Goal: Information Seeking & Learning: Learn about a topic

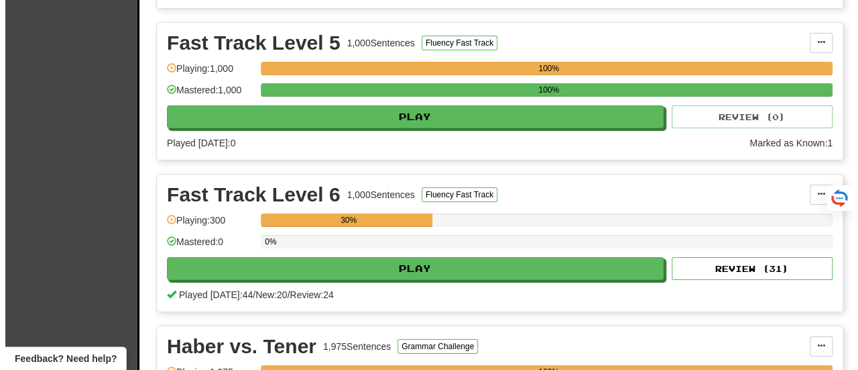
scroll to position [2282, 0]
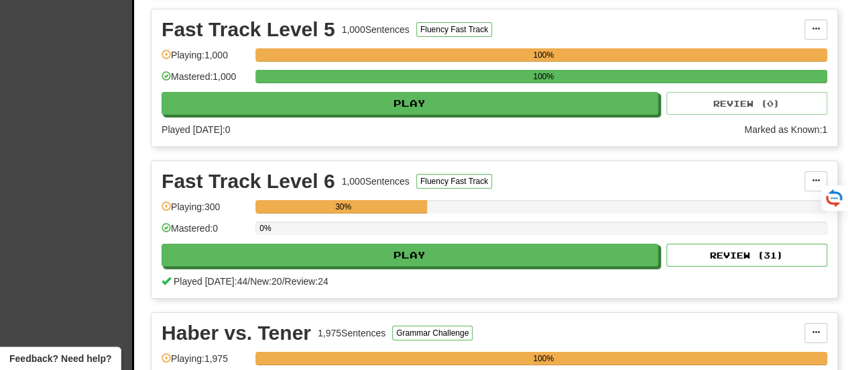
drag, startPoint x: 850, startPoint y: 18, endPoint x: 833, endPoint y: 175, distance: 157.9
click at [833, 175] on html "Clozemaster Dashboard Collections Cloze-Reading Dark Mode On Off Dashboard Coll…" at bounding box center [424, 253] width 848 height 5071
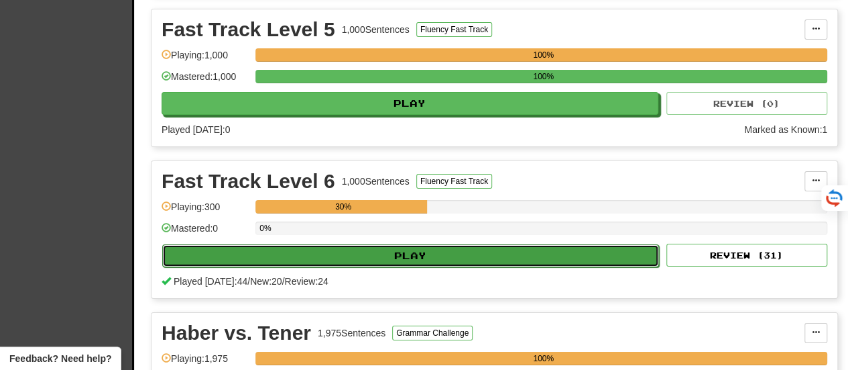
click at [395, 244] on button "Play" at bounding box center [410, 255] width 497 height 23
select select "**"
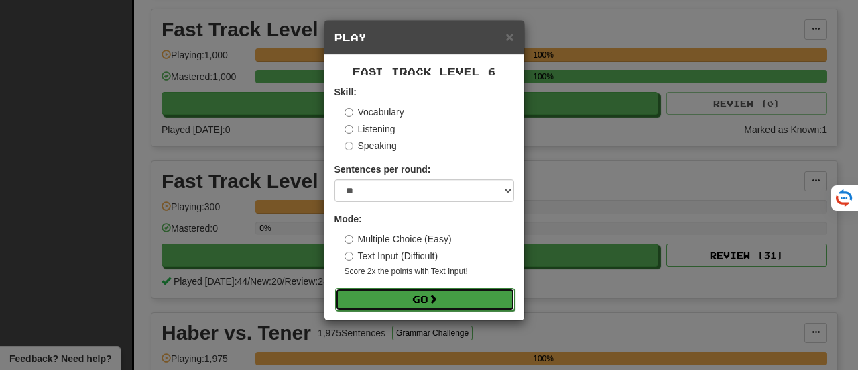
click at [416, 296] on button "Go" at bounding box center [425, 299] width 180 height 23
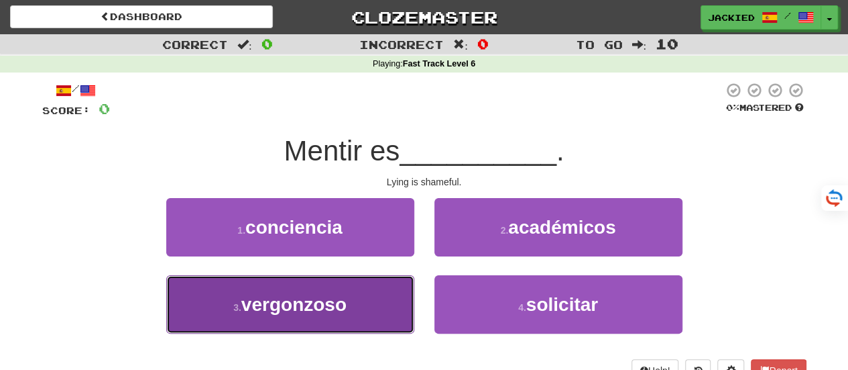
click at [322, 309] on span "vergonzoso" at bounding box center [293, 304] width 105 height 21
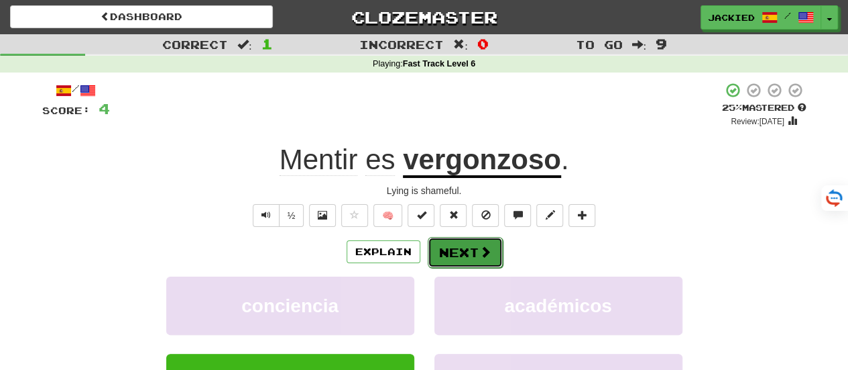
click at [453, 251] on button "Next" at bounding box center [465, 252] width 75 height 31
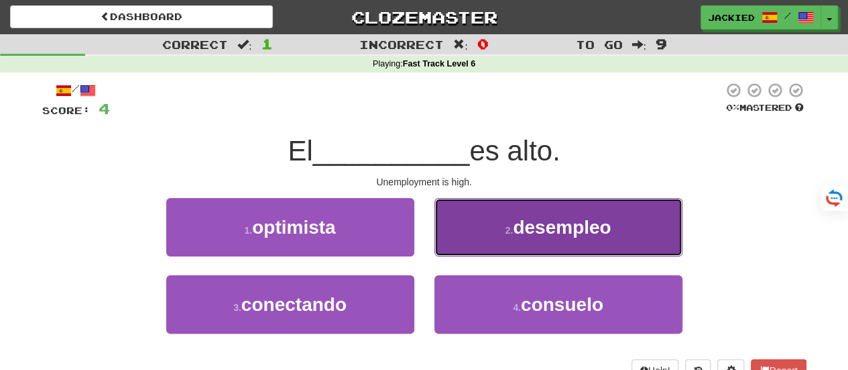
click at [483, 227] on button "2 . desempleo" at bounding box center [559, 227] width 248 height 58
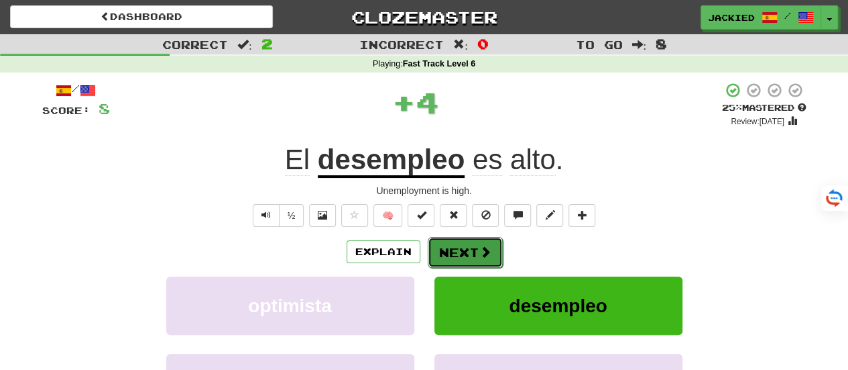
click at [444, 251] on button "Next" at bounding box center [465, 252] width 75 height 31
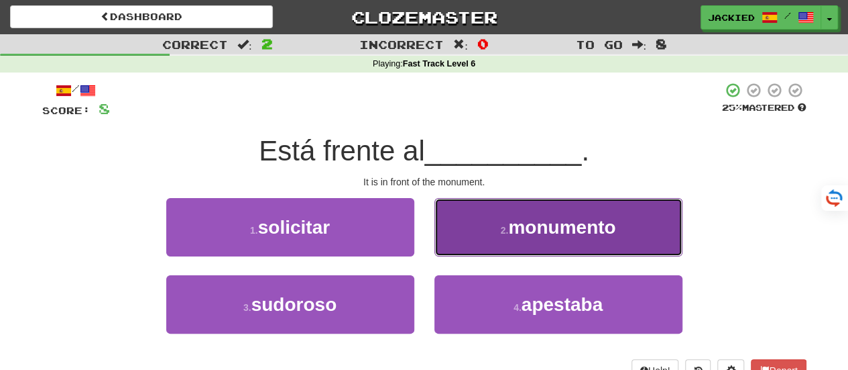
click at [501, 227] on small "2 ." at bounding box center [505, 230] width 8 height 11
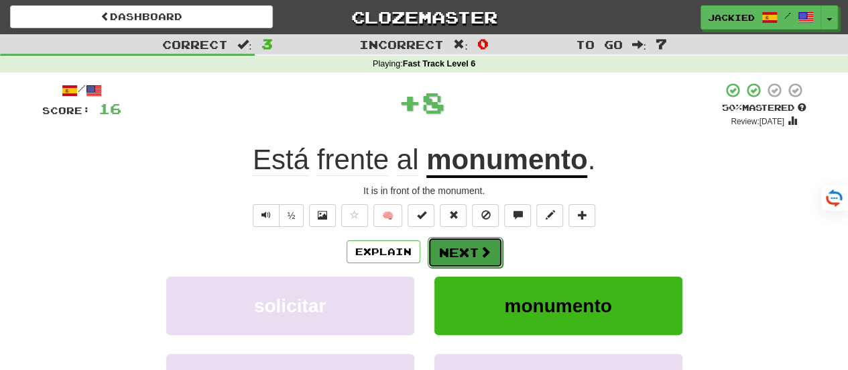
click at [451, 241] on button "Next" at bounding box center [465, 252] width 75 height 31
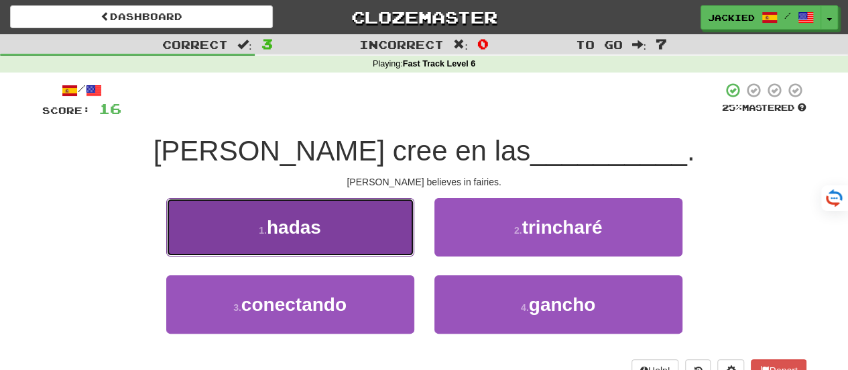
click at [307, 223] on span "hadas" at bounding box center [294, 227] width 54 height 21
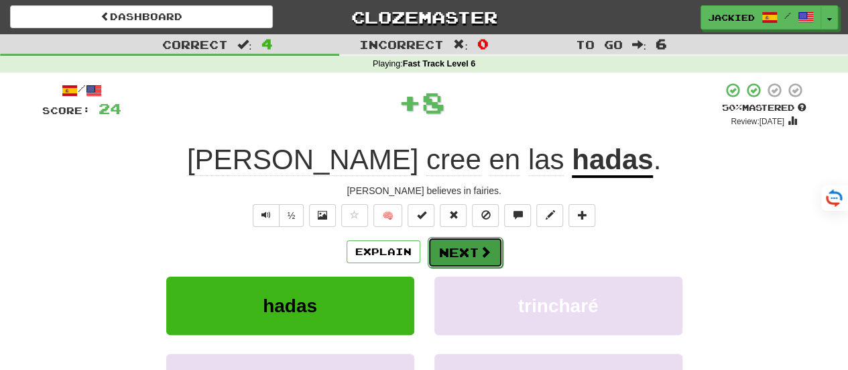
click at [464, 251] on button "Next" at bounding box center [465, 252] width 75 height 31
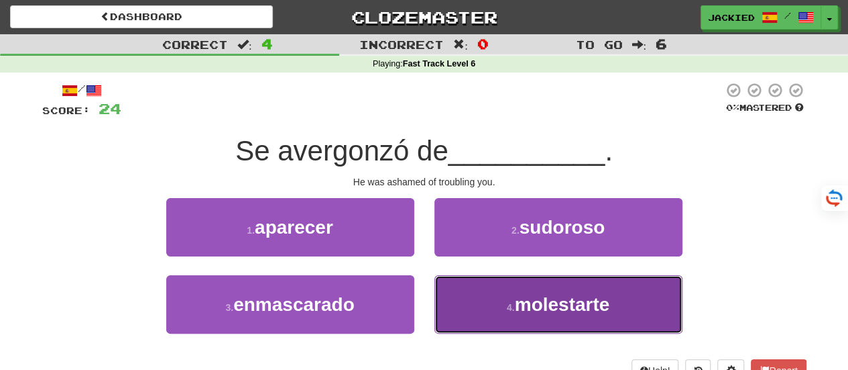
click at [496, 298] on button "4 . molestarte" at bounding box center [559, 304] width 248 height 58
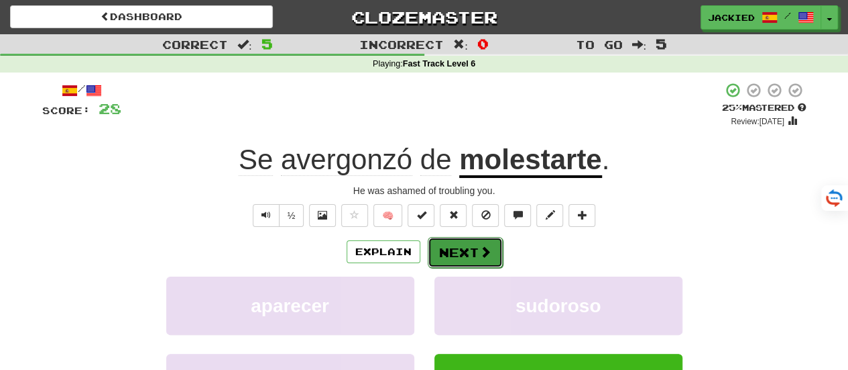
click at [447, 243] on button "Next" at bounding box center [465, 252] width 75 height 31
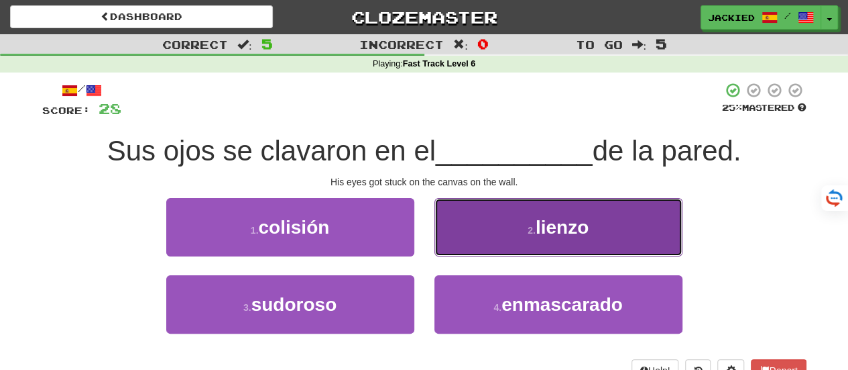
click at [499, 229] on button "2 . lienzo" at bounding box center [559, 227] width 248 height 58
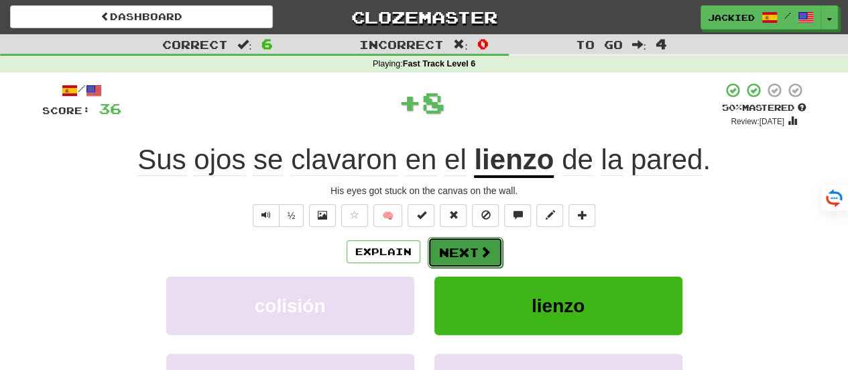
click at [449, 250] on button "Next" at bounding box center [465, 252] width 75 height 31
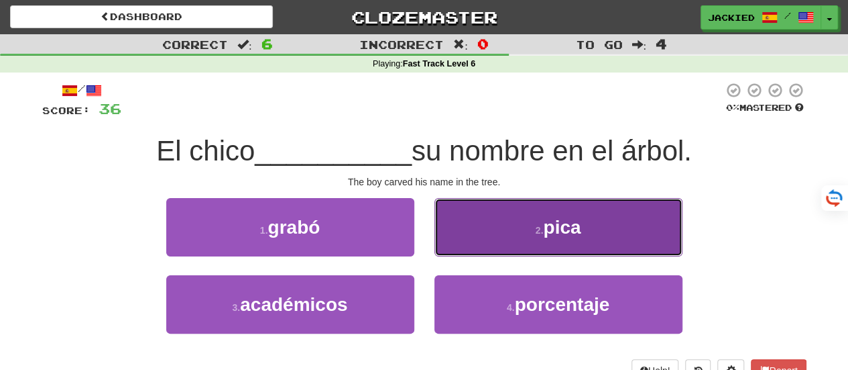
click at [485, 226] on button "2 . pica" at bounding box center [559, 227] width 248 height 58
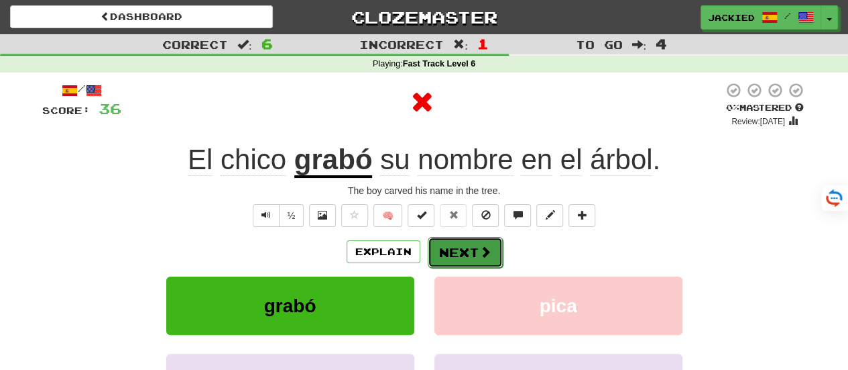
click at [440, 247] on button "Next" at bounding box center [465, 252] width 75 height 31
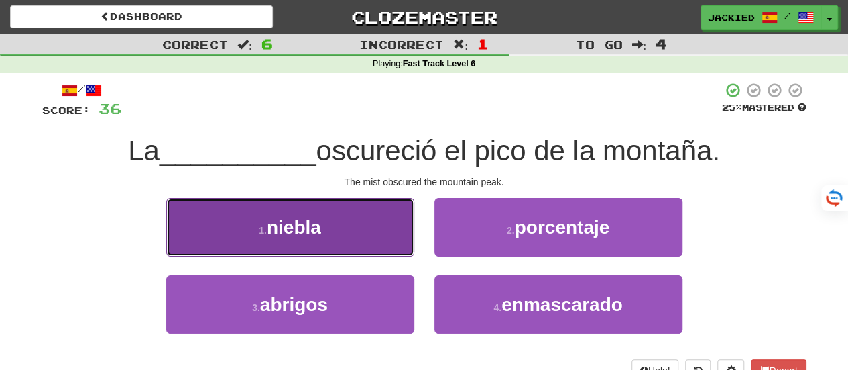
click at [328, 217] on button "1 . niebla" at bounding box center [290, 227] width 248 height 58
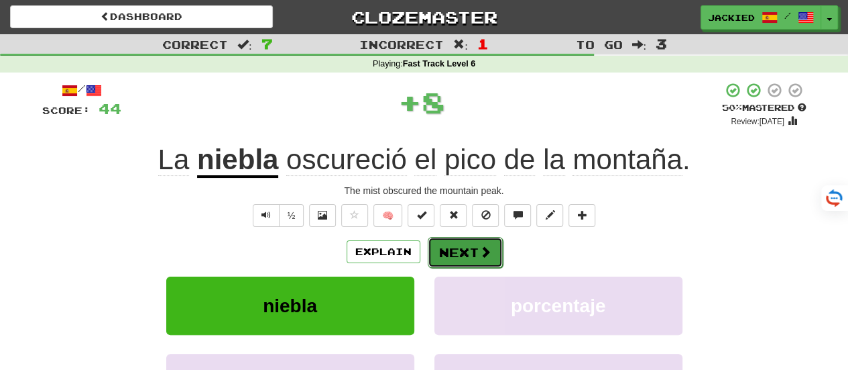
click at [456, 254] on button "Next" at bounding box center [465, 252] width 75 height 31
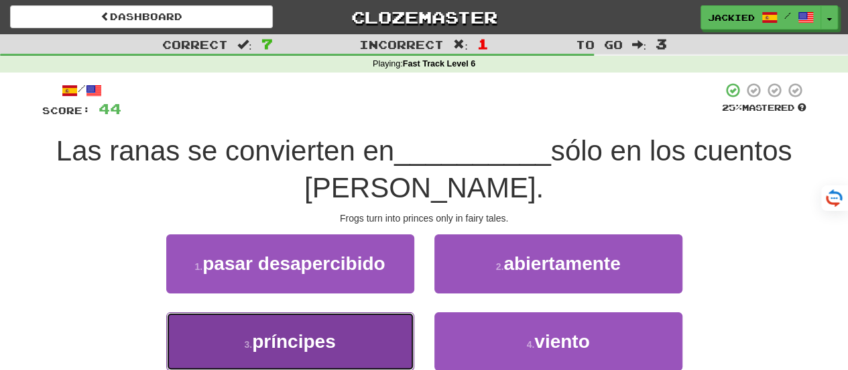
click at [347, 334] on button "3 . príncipes" at bounding box center [290, 341] width 248 height 58
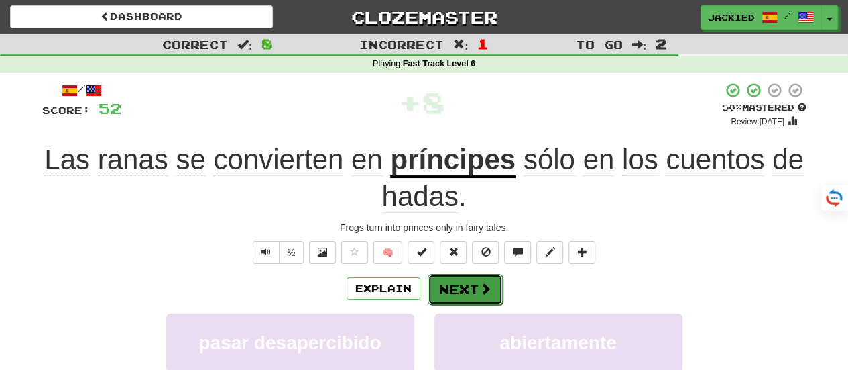
click at [453, 289] on button "Next" at bounding box center [465, 289] width 75 height 31
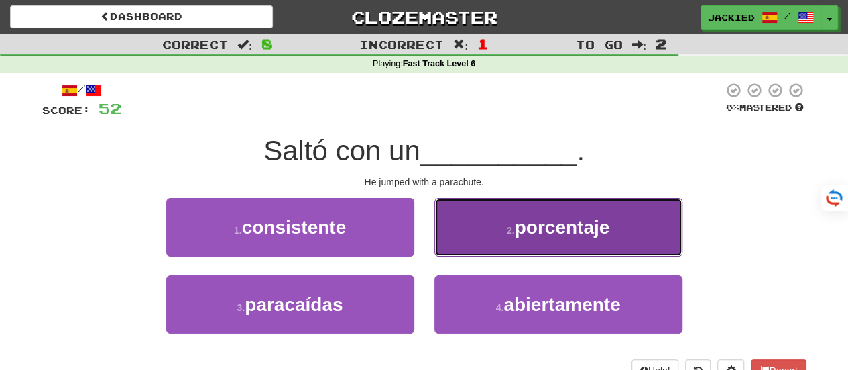
click at [499, 246] on button "2 . porcentaje" at bounding box center [559, 227] width 248 height 58
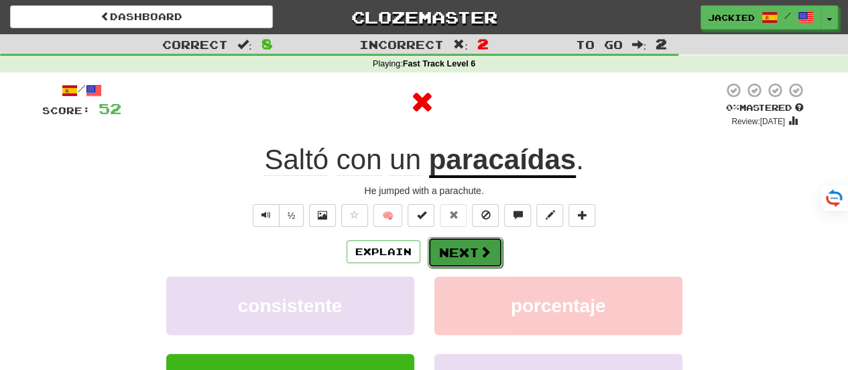
click at [447, 258] on button "Next" at bounding box center [465, 252] width 75 height 31
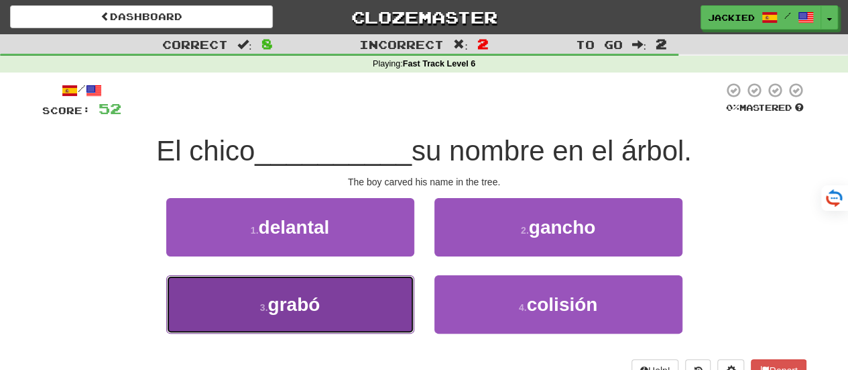
click at [370, 294] on button "3 . grabó" at bounding box center [290, 304] width 248 height 58
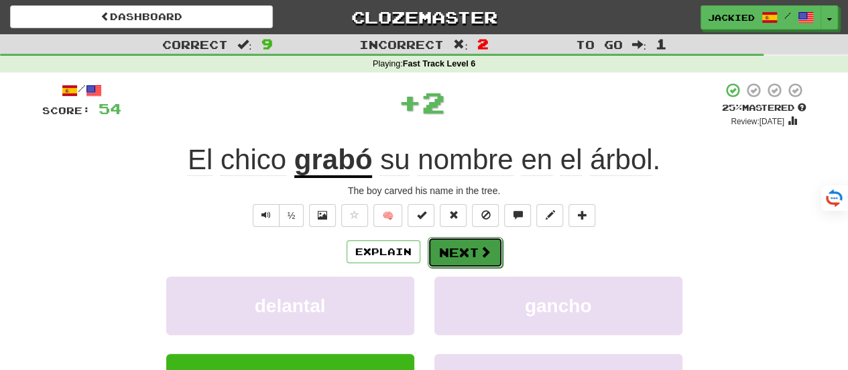
click at [452, 252] on button "Next" at bounding box center [465, 252] width 75 height 31
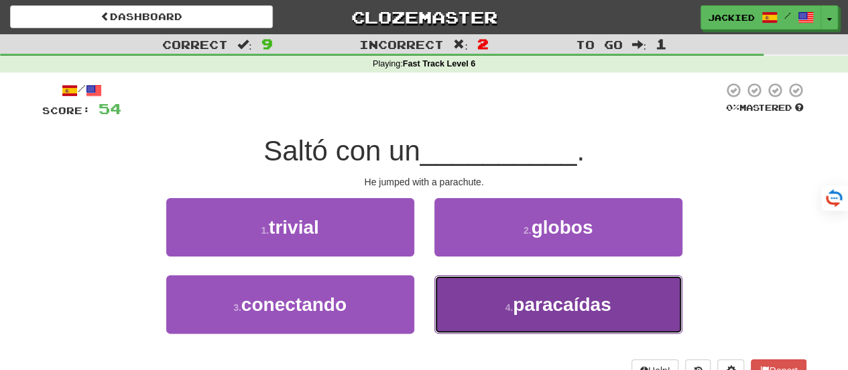
click at [483, 298] on button "4 . paracaídas" at bounding box center [559, 304] width 248 height 58
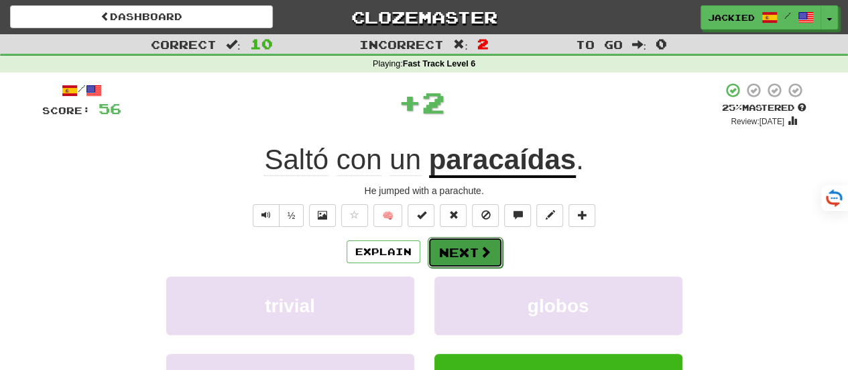
click at [455, 256] on button "Next" at bounding box center [465, 252] width 75 height 31
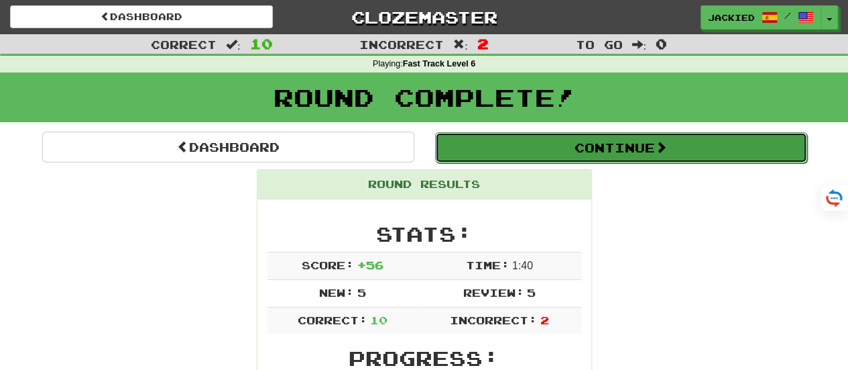
click at [598, 147] on button "Continue" at bounding box center [621, 147] width 372 height 31
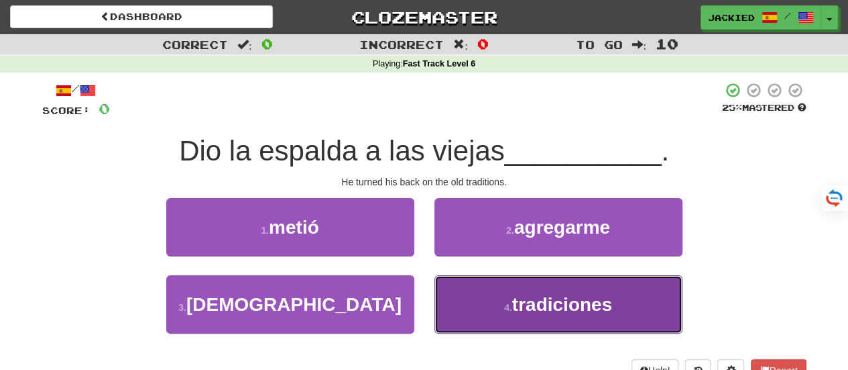
click at [518, 297] on span "tradiciones" at bounding box center [562, 304] width 100 height 21
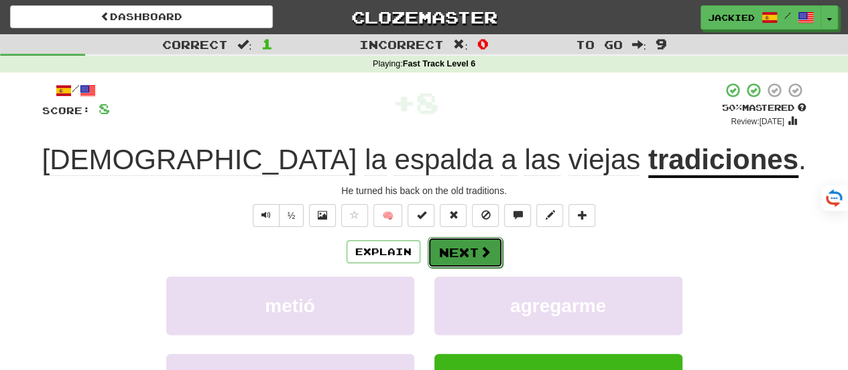
click at [456, 257] on button "Next" at bounding box center [465, 252] width 75 height 31
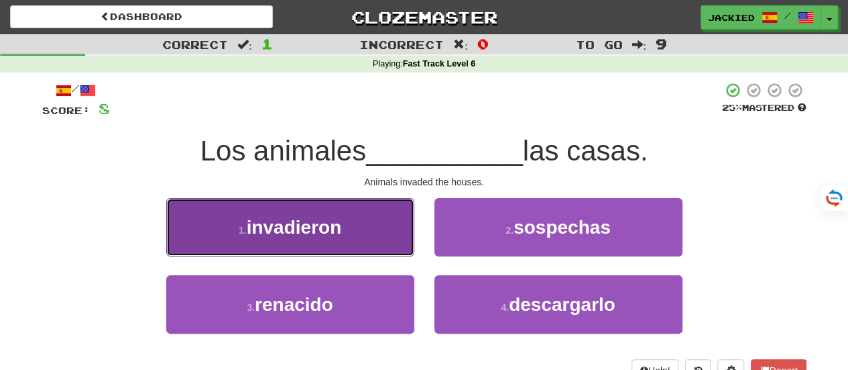
click at [355, 229] on button "1 . invadieron" at bounding box center [290, 227] width 248 height 58
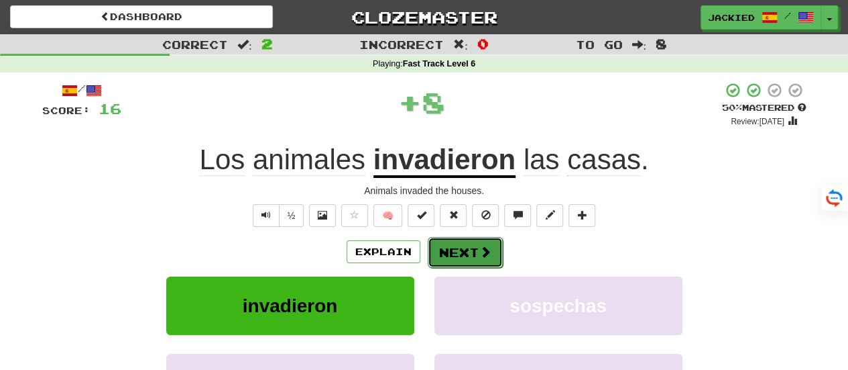
click at [453, 245] on button "Next" at bounding box center [465, 252] width 75 height 31
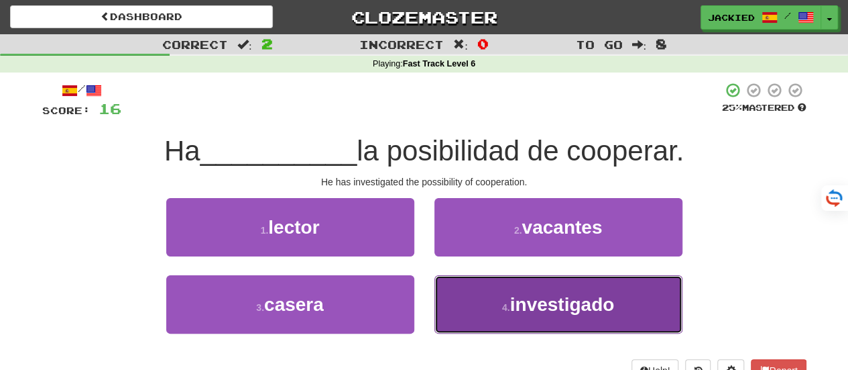
click at [498, 301] on button "4 . investigado" at bounding box center [559, 304] width 248 height 58
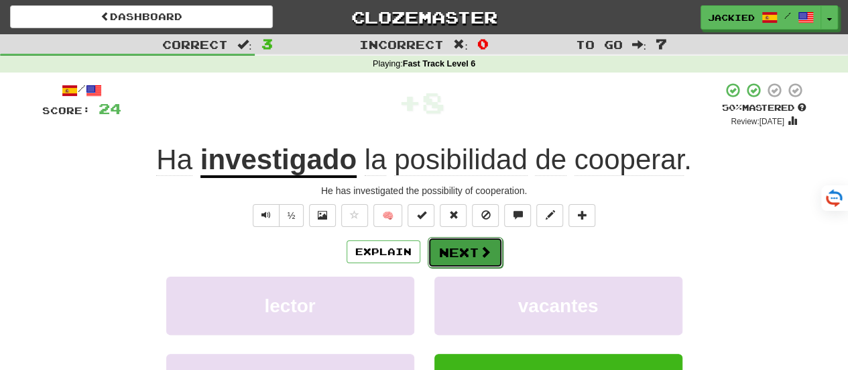
click at [456, 256] on button "Next" at bounding box center [465, 252] width 75 height 31
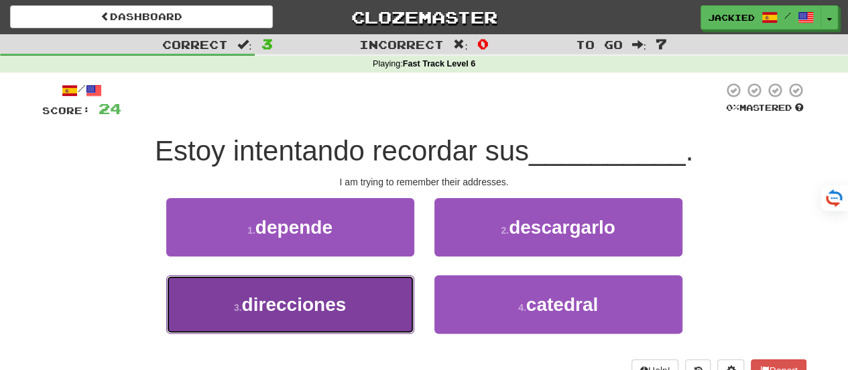
click at [347, 298] on button "3 . direcciones" at bounding box center [290, 304] width 248 height 58
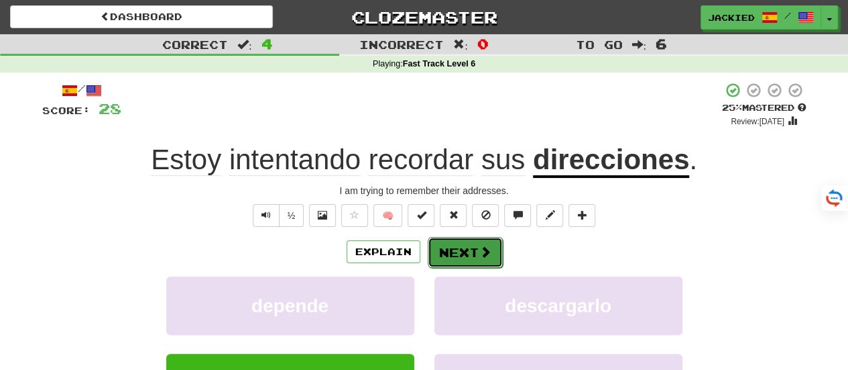
click at [460, 250] on button "Next" at bounding box center [465, 252] width 75 height 31
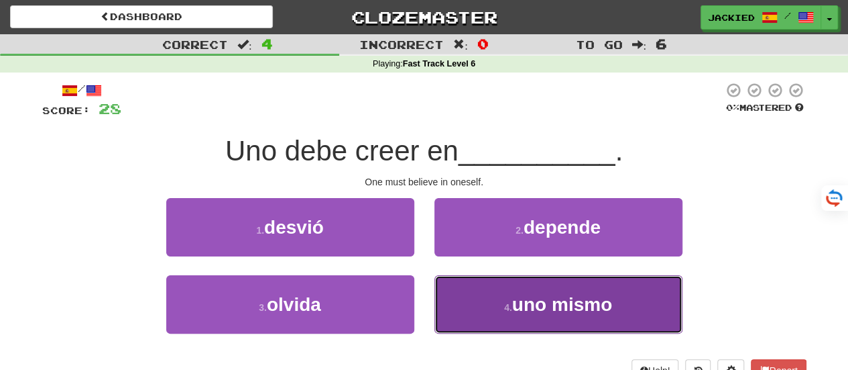
click at [483, 292] on button "4 . uno mismo" at bounding box center [559, 304] width 248 height 58
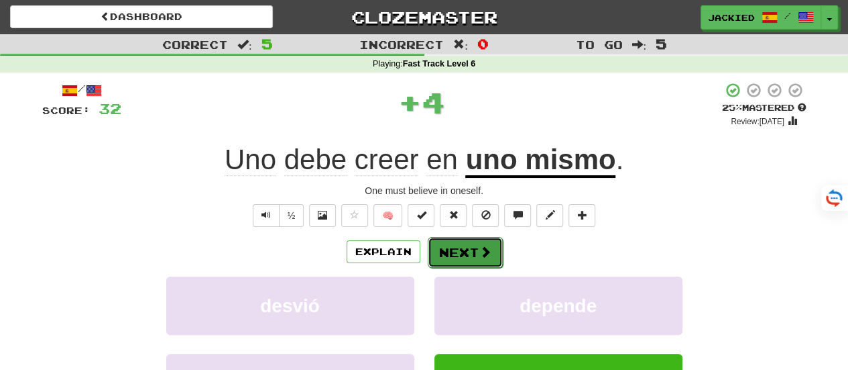
click at [453, 249] on button "Next" at bounding box center [465, 252] width 75 height 31
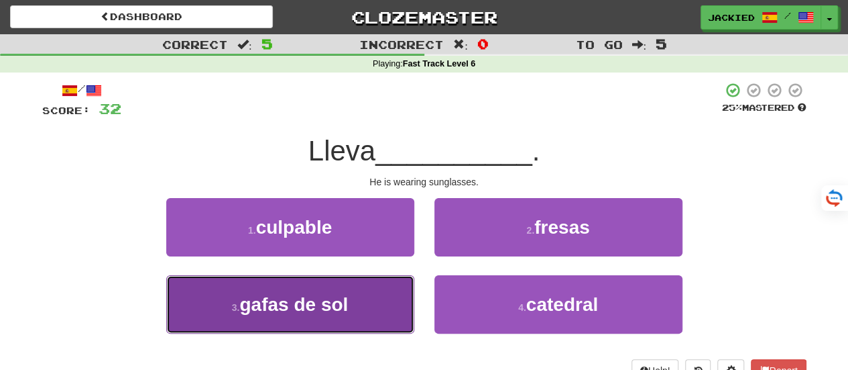
click at [290, 297] on span "gafas de sol" at bounding box center [293, 304] width 109 height 21
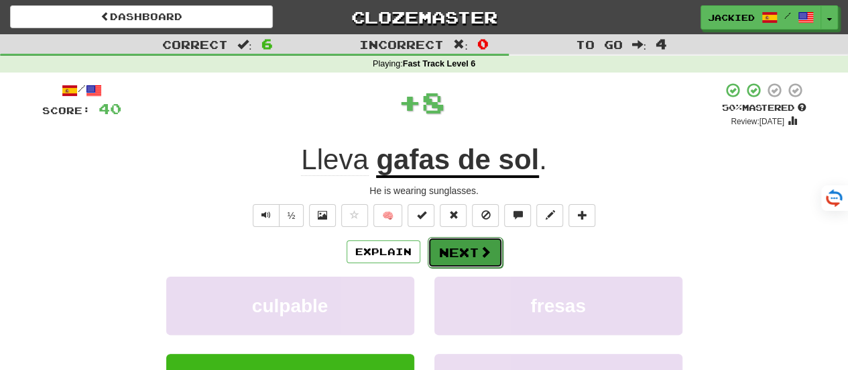
click at [459, 249] on button "Next" at bounding box center [465, 252] width 75 height 31
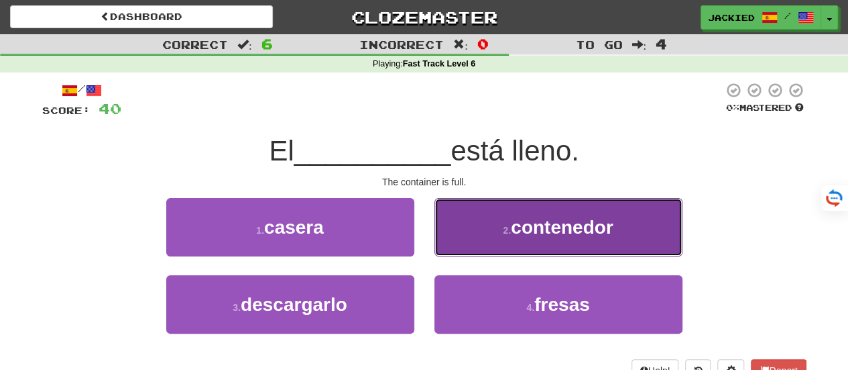
click at [507, 245] on button "2 . contenedor" at bounding box center [559, 227] width 248 height 58
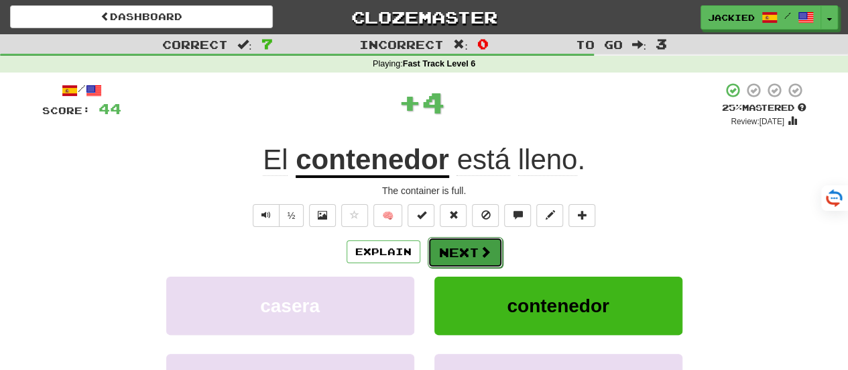
click at [438, 250] on button "Next" at bounding box center [465, 252] width 75 height 31
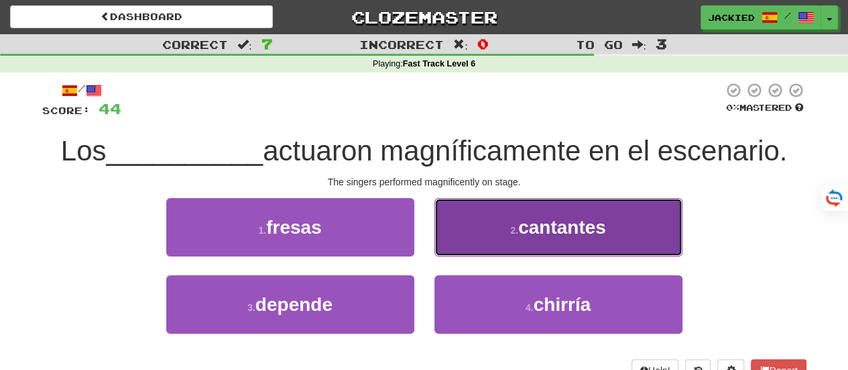
click at [474, 240] on button "2 . cantantes" at bounding box center [559, 227] width 248 height 58
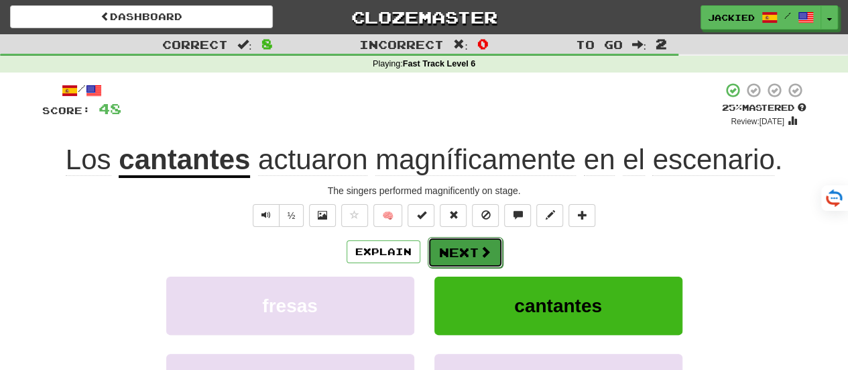
click at [449, 254] on button "Next" at bounding box center [465, 252] width 75 height 31
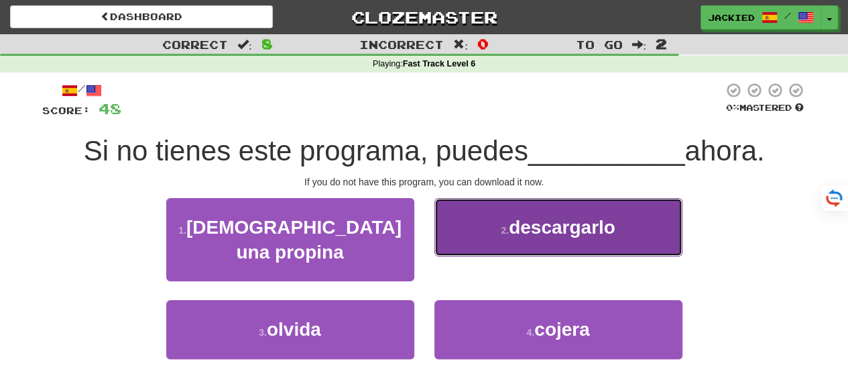
click at [472, 218] on button "2 . descargarlo" at bounding box center [559, 227] width 248 height 58
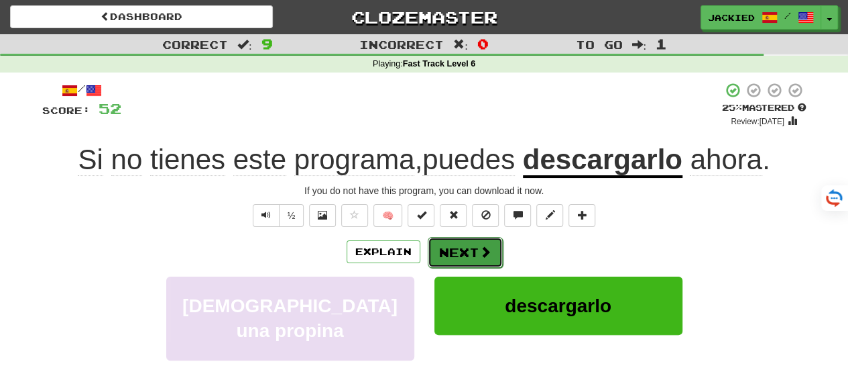
click at [445, 256] on button "Next" at bounding box center [465, 252] width 75 height 31
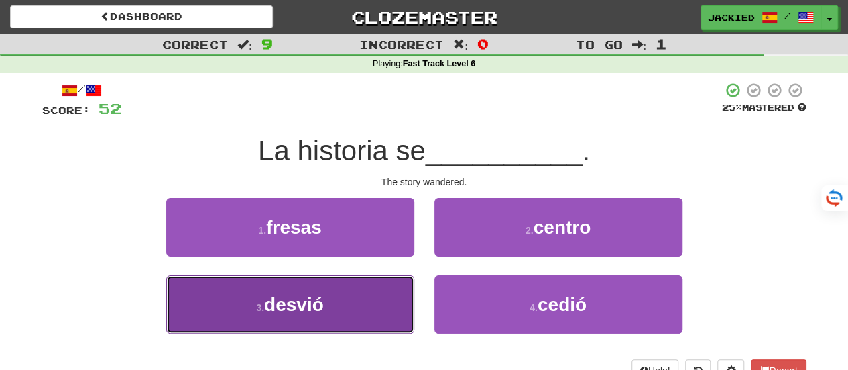
click at [327, 294] on button "3 . desvió" at bounding box center [290, 304] width 248 height 58
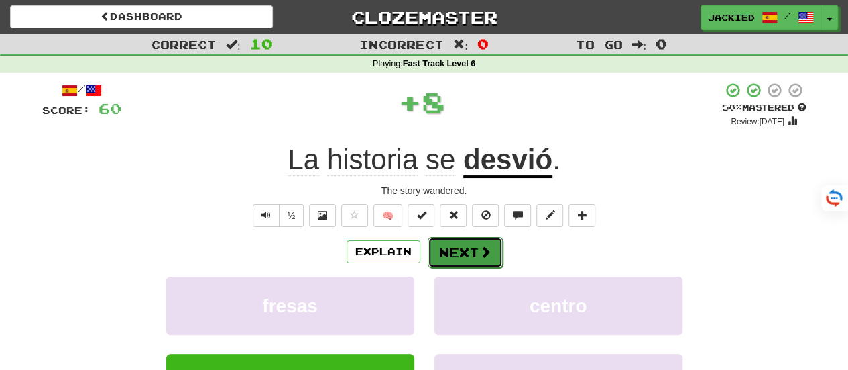
click at [443, 246] on button "Next" at bounding box center [465, 252] width 75 height 31
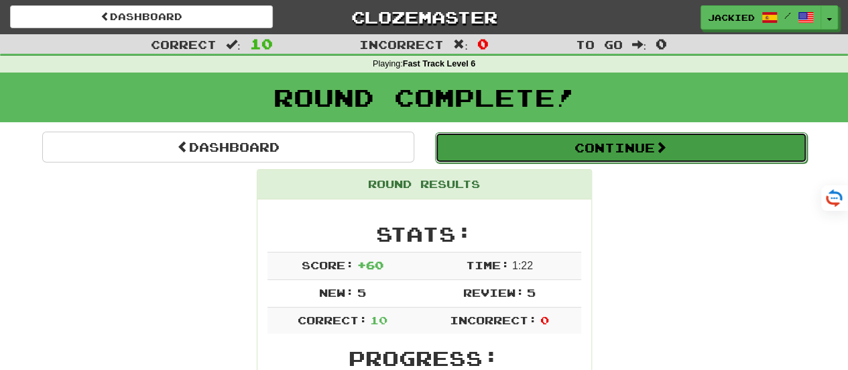
click at [582, 147] on button "Continue" at bounding box center [621, 147] width 372 height 31
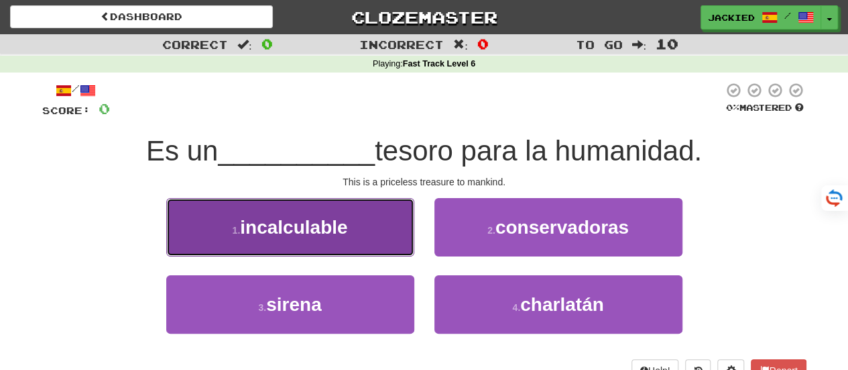
click at [308, 205] on button "1 . incalculable" at bounding box center [290, 227] width 248 height 58
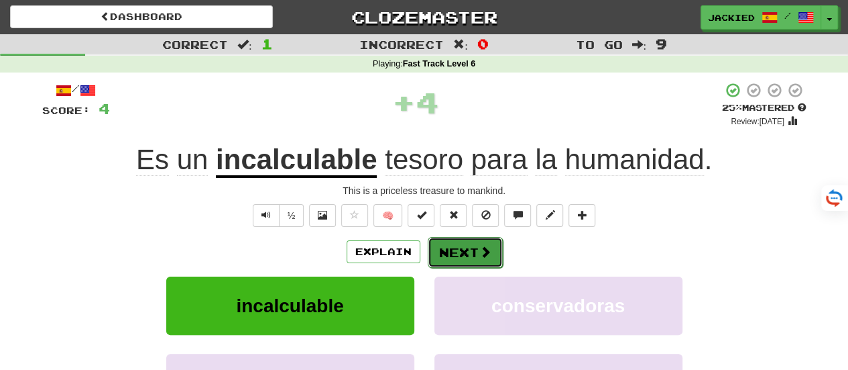
click at [452, 254] on button "Next" at bounding box center [465, 252] width 75 height 31
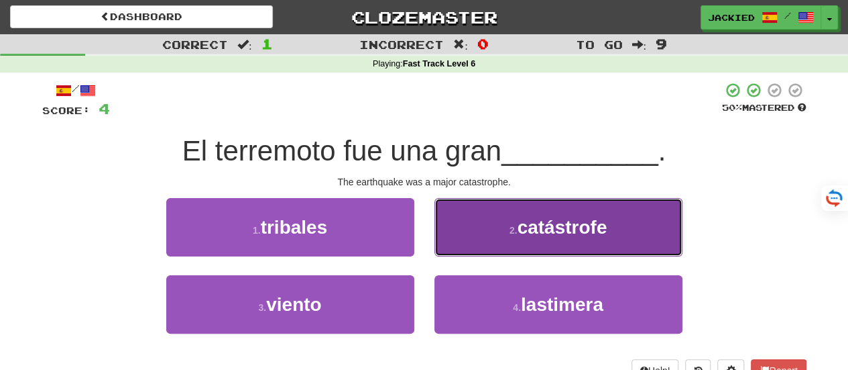
click at [481, 219] on button "2 . catástrofe" at bounding box center [559, 227] width 248 height 58
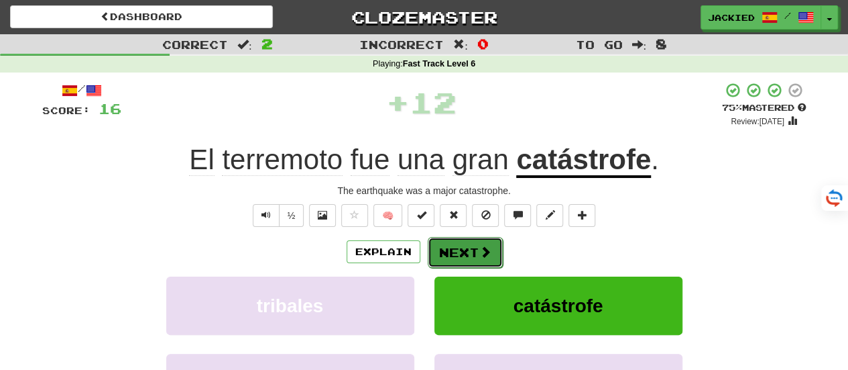
click at [445, 245] on button "Next" at bounding box center [465, 252] width 75 height 31
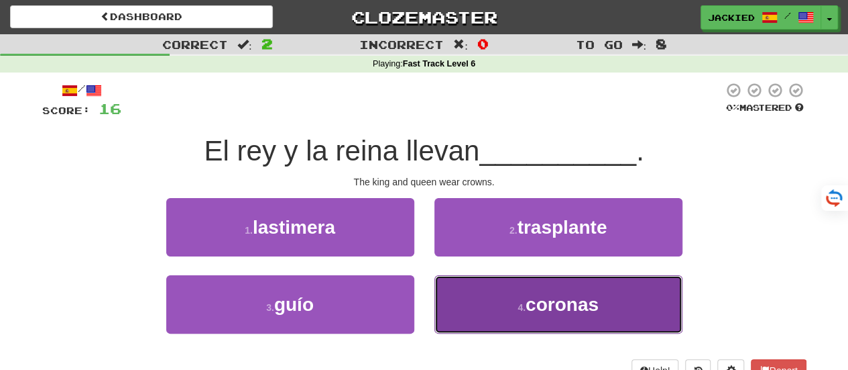
click at [468, 293] on button "4 . coronas" at bounding box center [559, 304] width 248 height 58
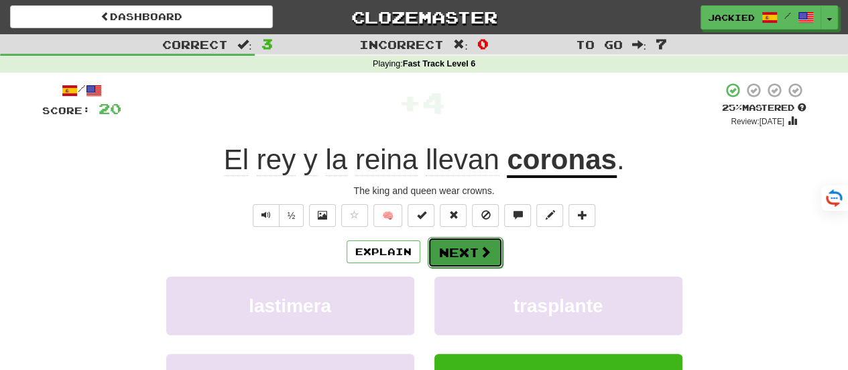
click at [448, 241] on button "Next" at bounding box center [465, 252] width 75 height 31
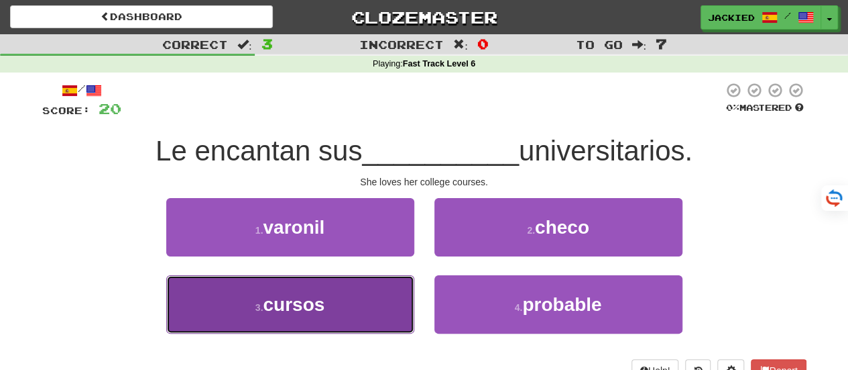
click at [329, 301] on button "3 . cursos" at bounding box center [290, 304] width 248 height 58
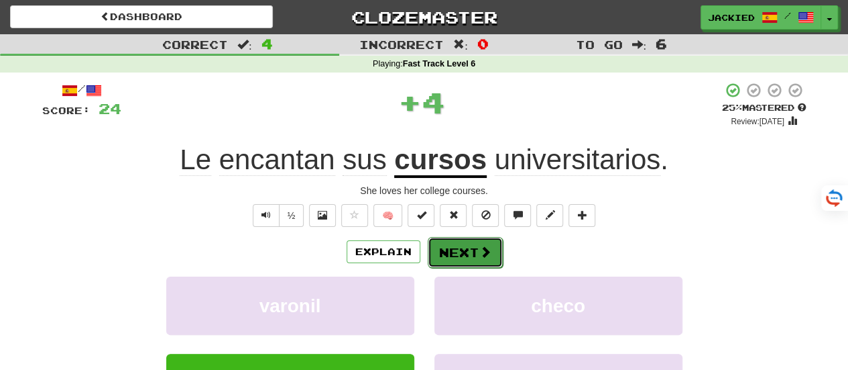
click at [449, 243] on button "Next" at bounding box center [465, 252] width 75 height 31
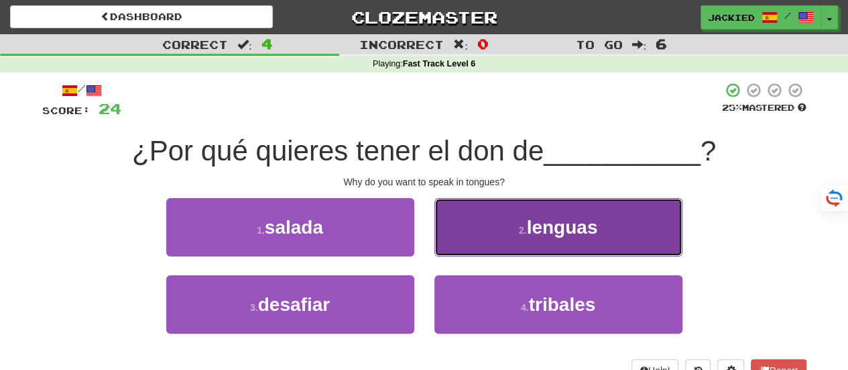
click at [474, 230] on button "2 . lenguas" at bounding box center [559, 227] width 248 height 58
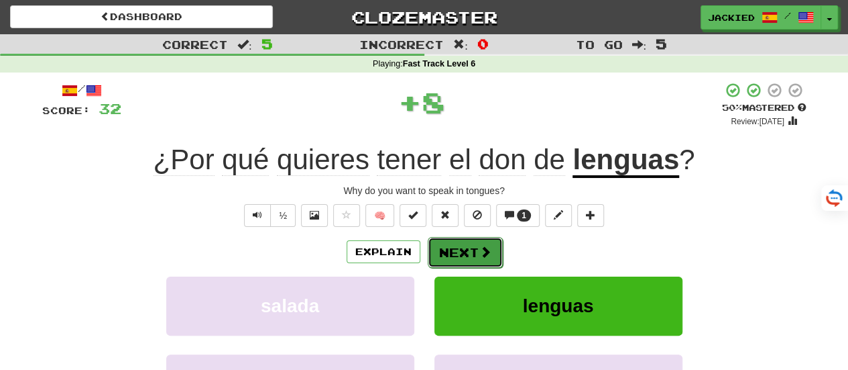
click at [459, 250] on button "Next" at bounding box center [465, 252] width 75 height 31
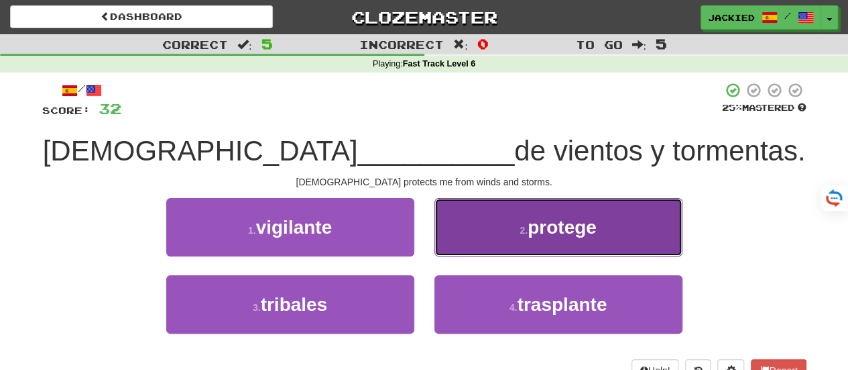
click at [479, 224] on button "2 . protege" at bounding box center [559, 227] width 248 height 58
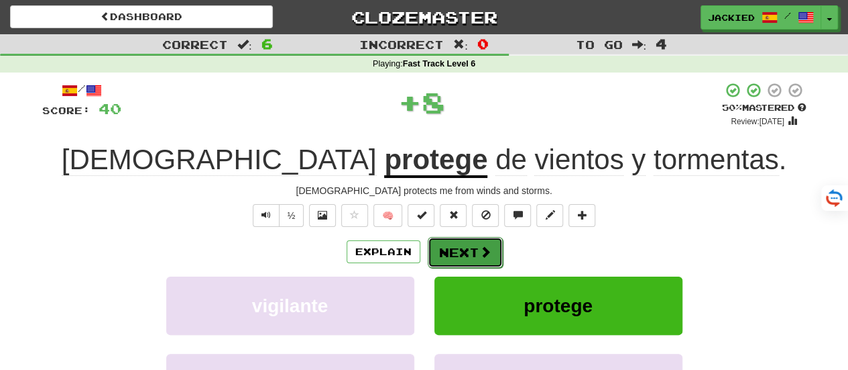
click at [436, 250] on button "Next" at bounding box center [465, 252] width 75 height 31
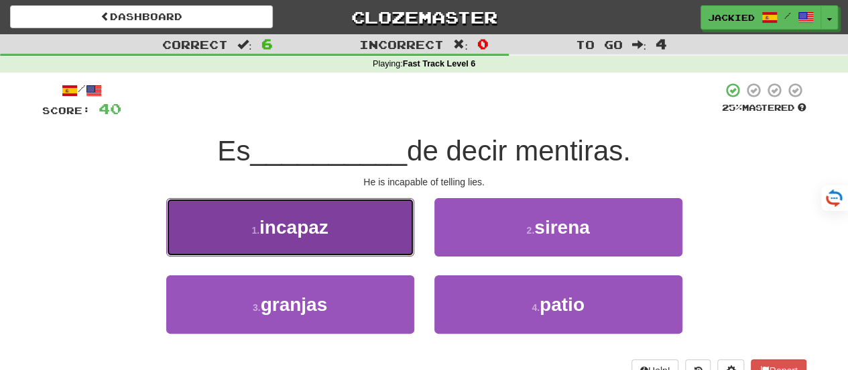
click at [331, 233] on button "1 . incapaz" at bounding box center [290, 227] width 248 height 58
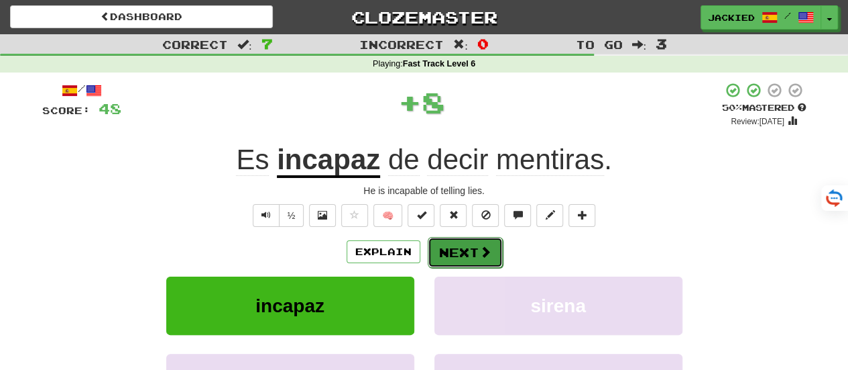
click at [457, 247] on button "Next" at bounding box center [465, 252] width 75 height 31
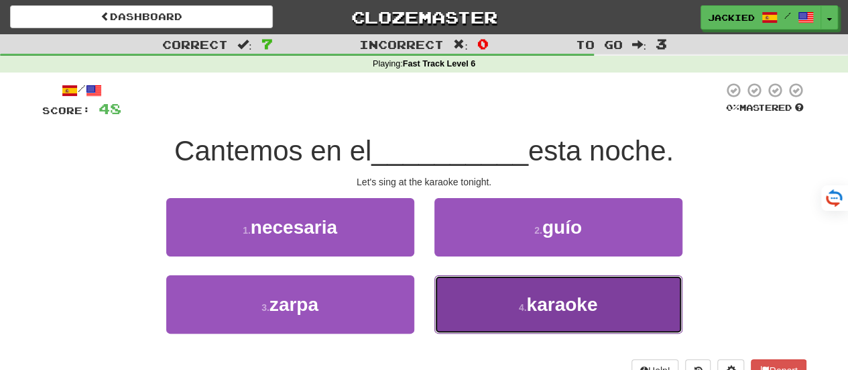
click at [495, 293] on button "4 . karaoke" at bounding box center [559, 304] width 248 height 58
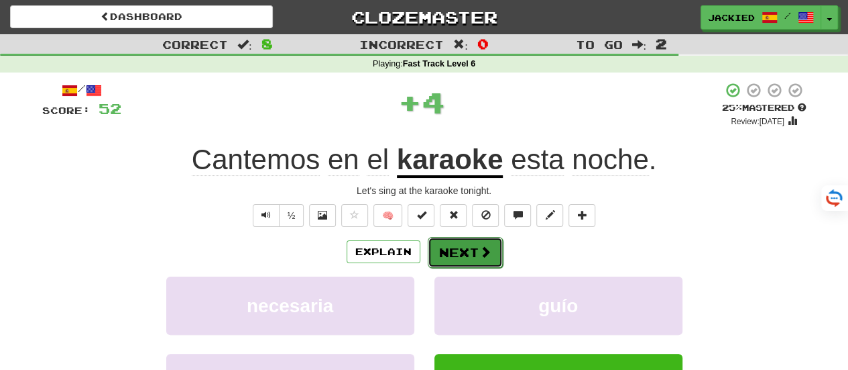
click at [446, 248] on button "Next" at bounding box center [465, 252] width 75 height 31
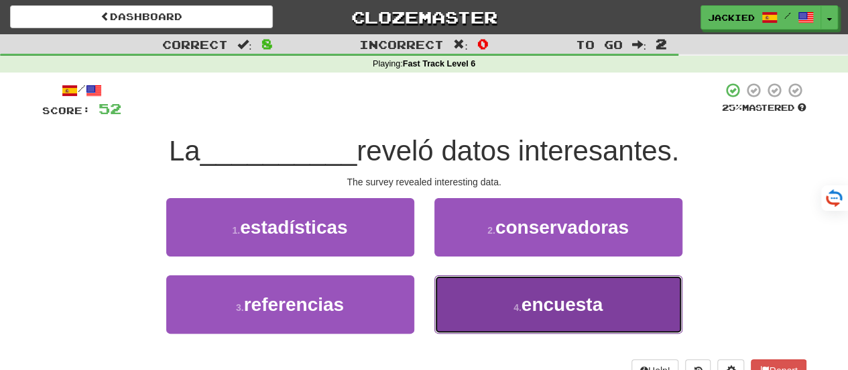
click at [498, 295] on button "4 . encuesta" at bounding box center [559, 304] width 248 height 58
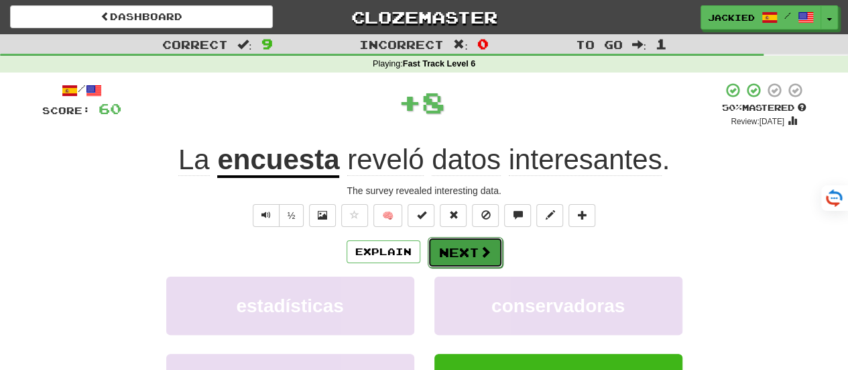
click at [451, 251] on button "Next" at bounding box center [465, 252] width 75 height 31
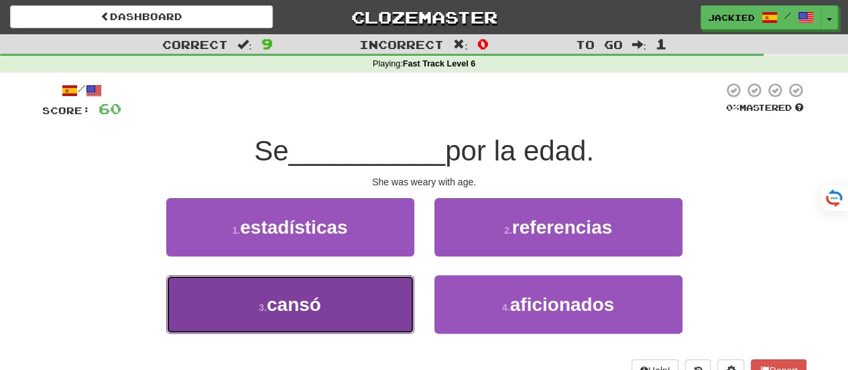
click at [340, 302] on button "3 . cansó" at bounding box center [290, 304] width 248 height 58
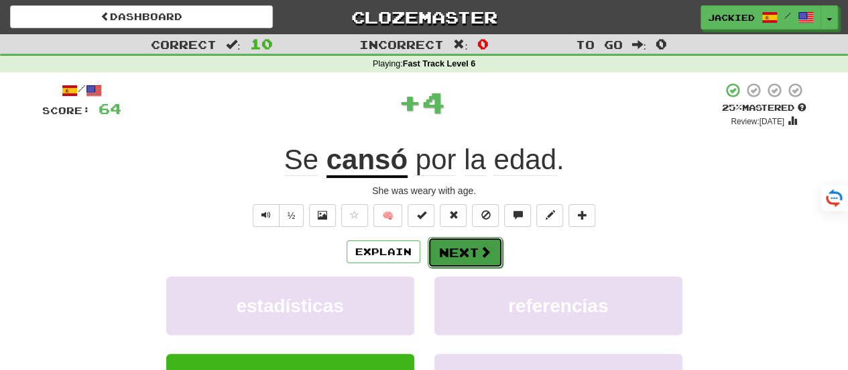
click at [449, 244] on button "Next" at bounding box center [465, 252] width 75 height 31
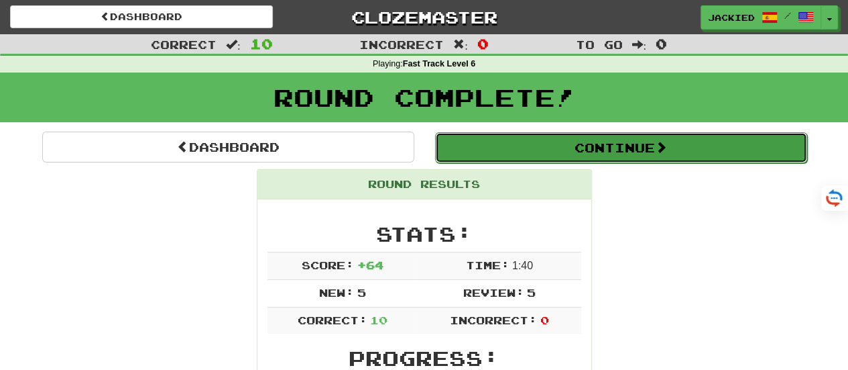
click at [606, 143] on button "Continue" at bounding box center [621, 147] width 372 height 31
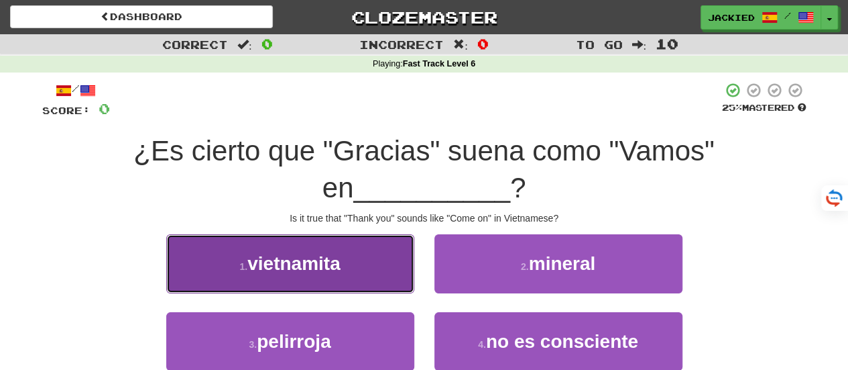
click at [372, 262] on button "1 . vietnamita" at bounding box center [290, 263] width 248 height 58
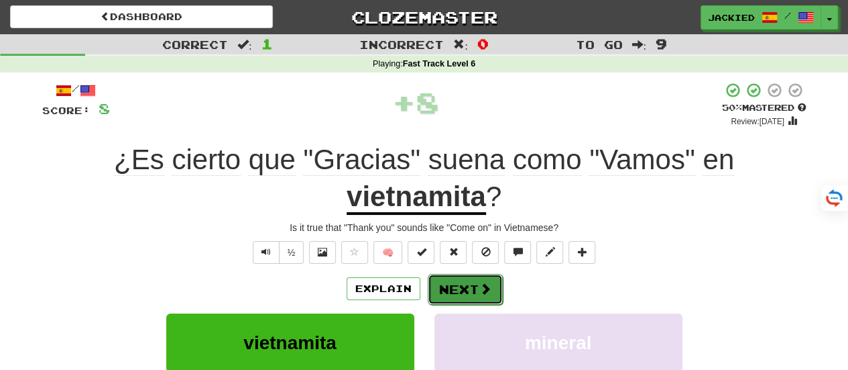
click at [448, 289] on button "Next" at bounding box center [465, 289] width 75 height 31
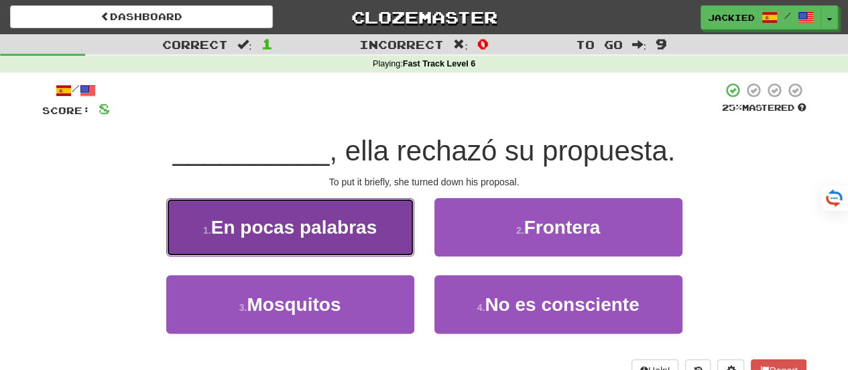
click at [315, 214] on button "1 . En pocas palabras" at bounding box center [290, 227] width 248 height 58
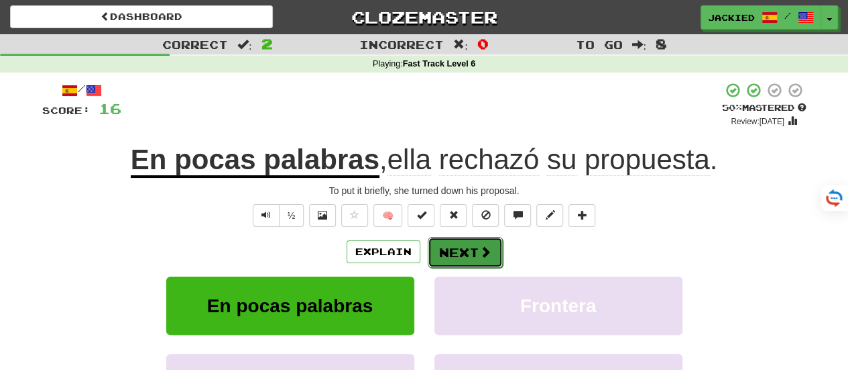
click at [459, 252] on button "Next" at bounding box center [465, 252] width 75 height 31
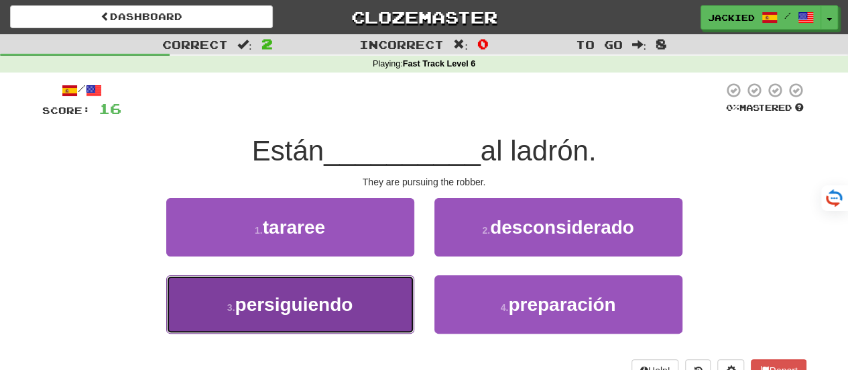
click at [355, 294] on button "3 . persiguiendo" at bounding box center [290, 304] width 248 height 58
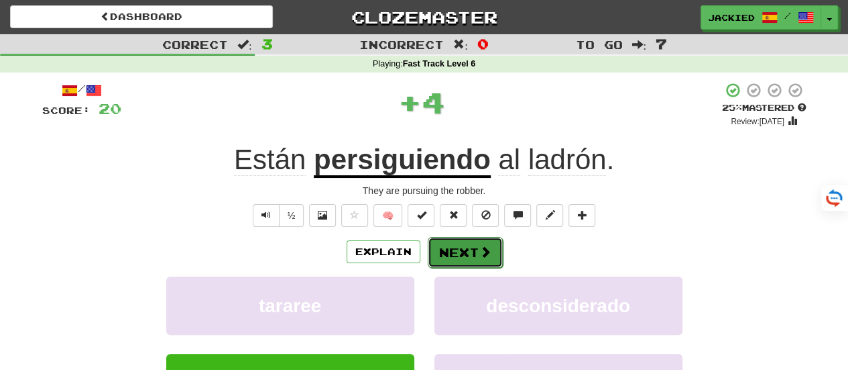
click at [447, 242] on button "Next" at bounding box center [465, 252] width 75 height 31
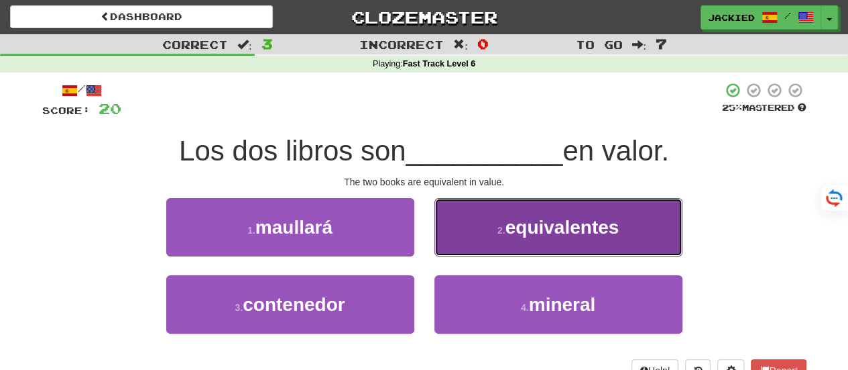
click at [490, 233] on button "2 . equivalentes" at bounding box center [559, 227] width 248 height 58
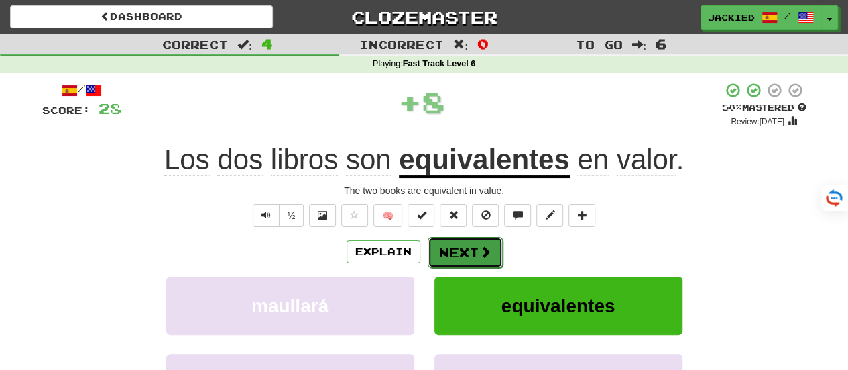
click at [441, 250] on button "Next" at bounding box center [465, 252] width 75 height 31
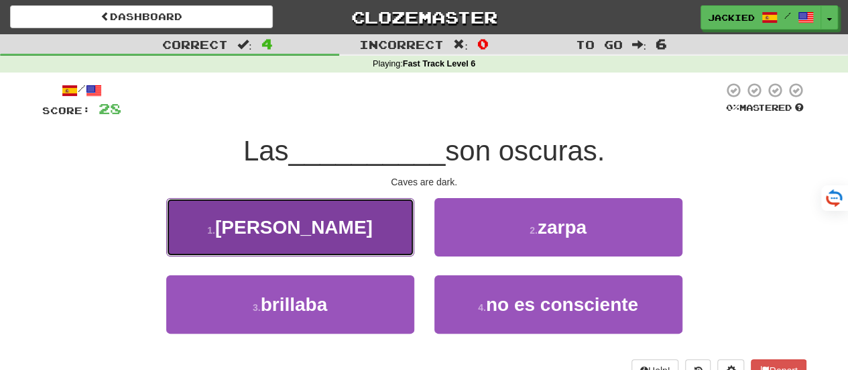
click at [373, 229] on button "1 . cuevas" at bounding box center [290, 227] width 248 height 58
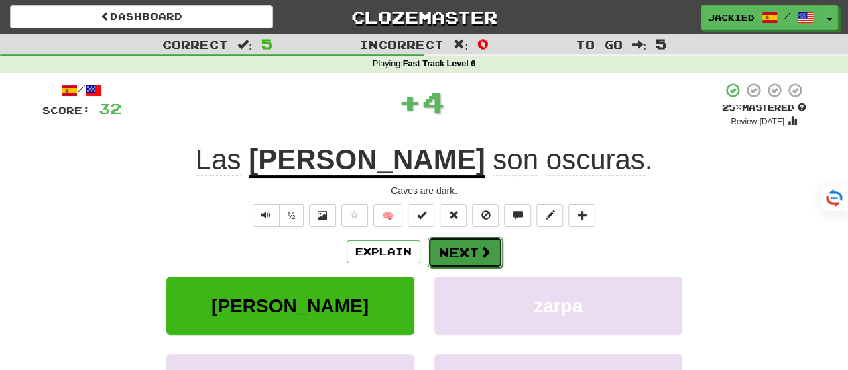
click at [459, 251] on button "Next" at bounding box center [465, 252] width 75 height 31
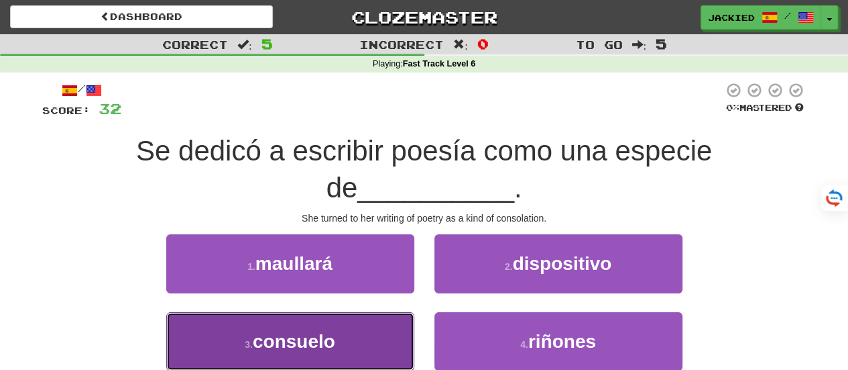
click at [358, 324] on button "3 . consuelo" at bounding box center [290, 341] width 248 height 58
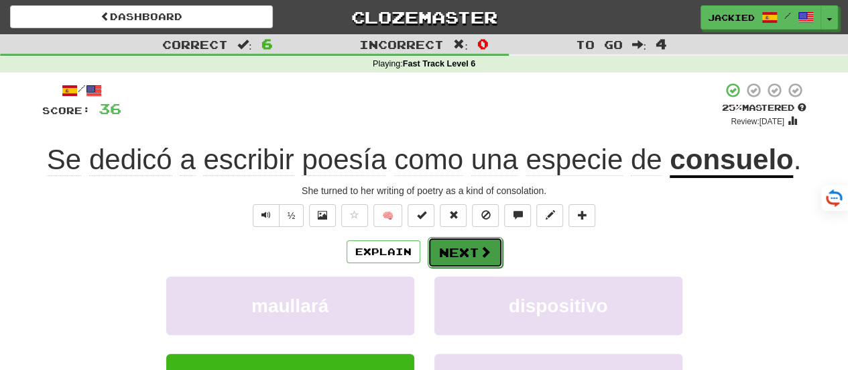
click at [450, 237] on button "Next" at bounding box center [465, 252] width 75 height 31
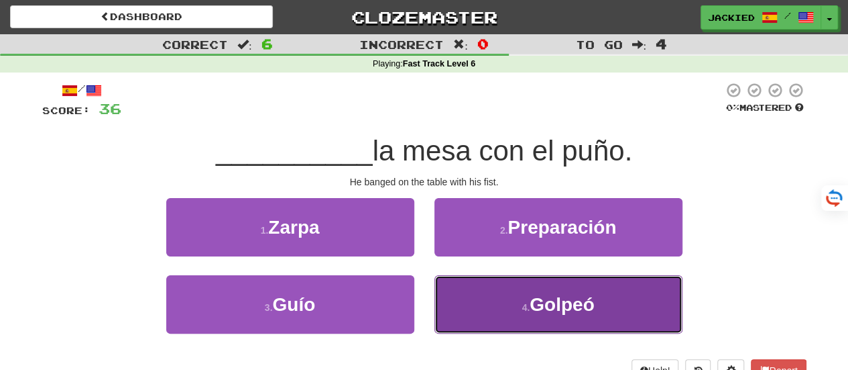
click at [516, 285] on button "4 . Golpeó" at bounding box center [559, 304] width 248 height 58
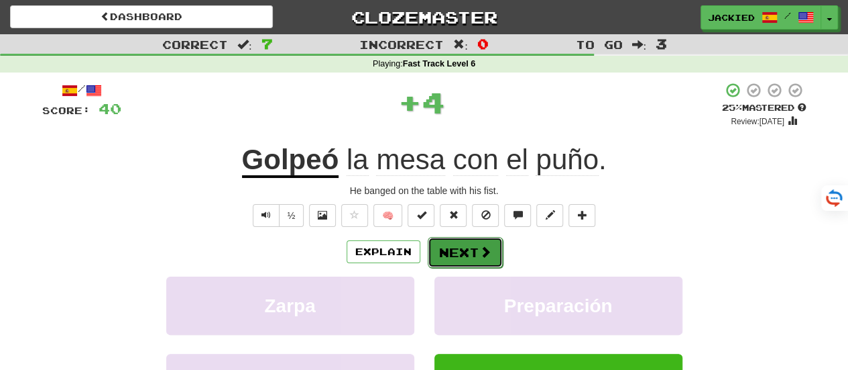
click at [452, 252] on button "Next" at bounding box center [465, 252] width 75 height 31
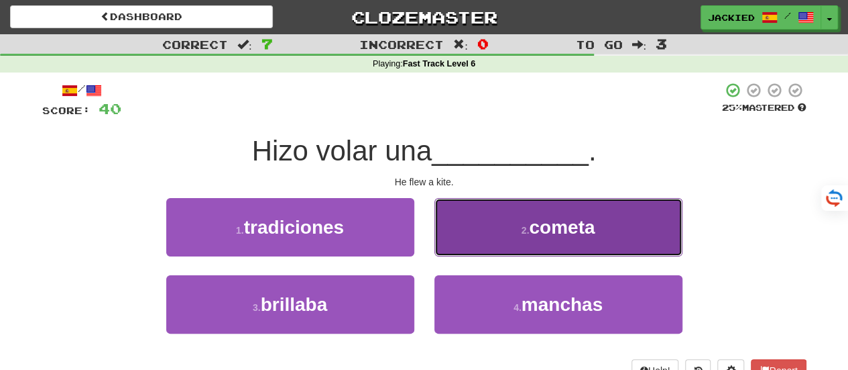
click at [555, 217] on span "cometa" at bounding box center [562, 227] width 66 height 21
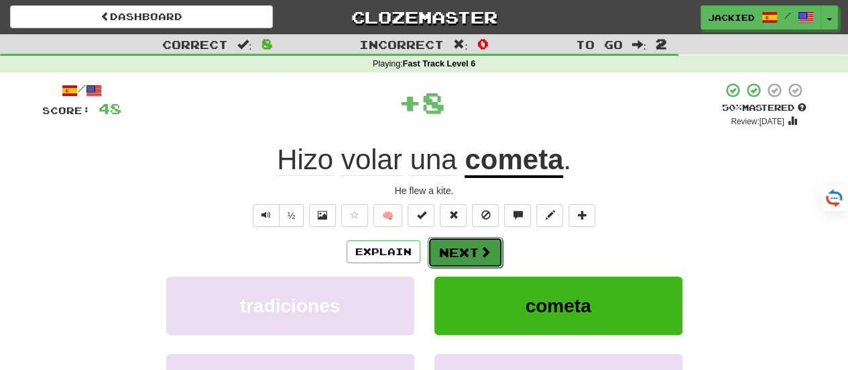
click at [447, 250] on button "Next" at bounding box center [465, 252] width 75 height 31
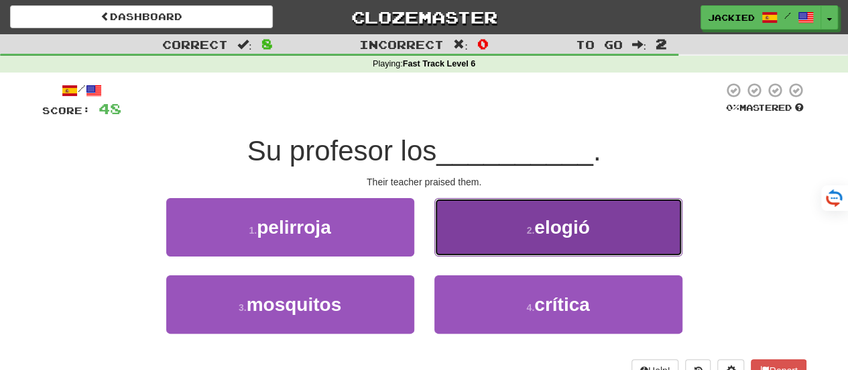
click at [494, 227] on button "2 . elogió" at bounding box center [559, 227] width 248 height 58
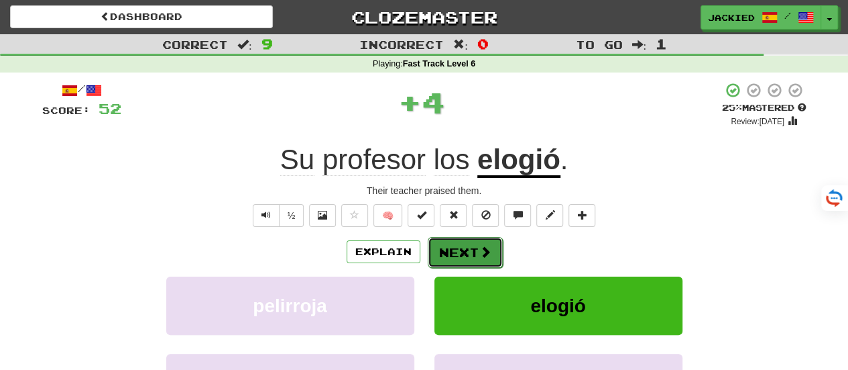
click at [453, 249] on button "Next" at bounding box center [465, 252] width 75 height 31
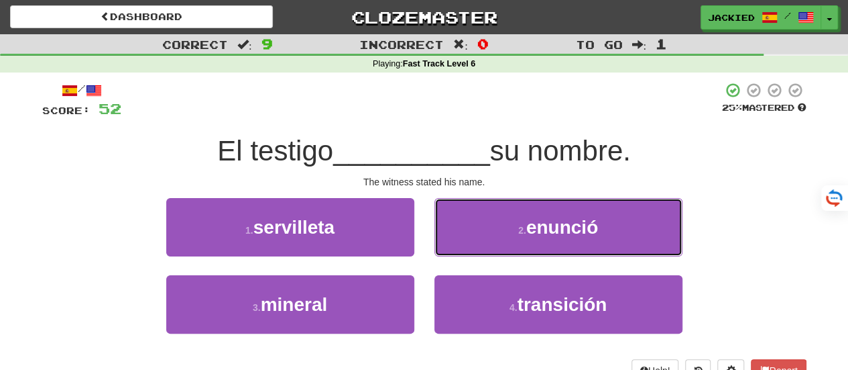
click at [453, 249] on button "2 . enunció" at bounding box center [559, 227] width 248 height 58
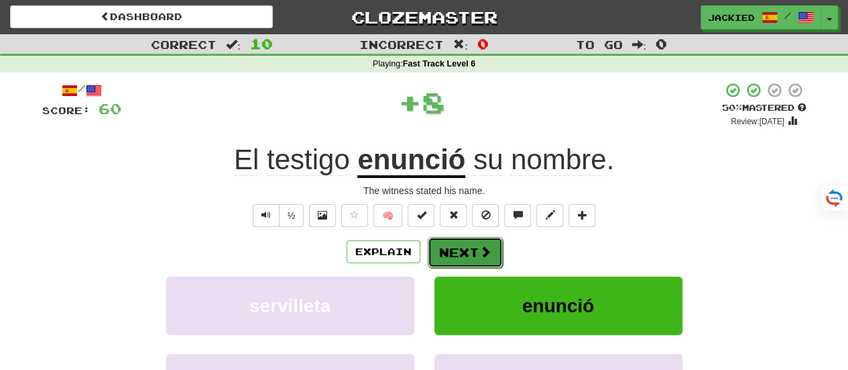
click at [451, 249] on button "Next" at bounding box center [465, 252] width 75 height 31
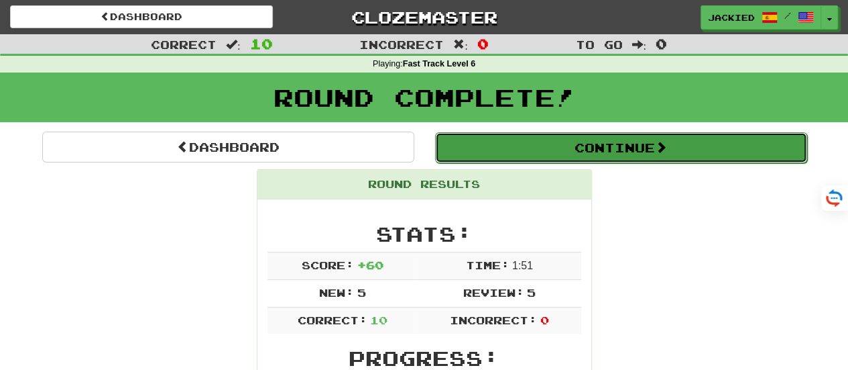
click at [579, 143] on button "Continue" at bounding box center [621, 147] width 372 height 31
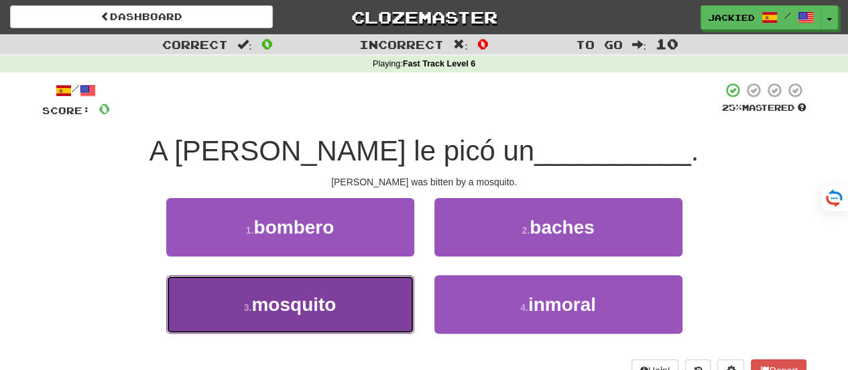
click at [342, 301] on button "3 . mosquito" at bounding box center [290, 304] width 248 height 58
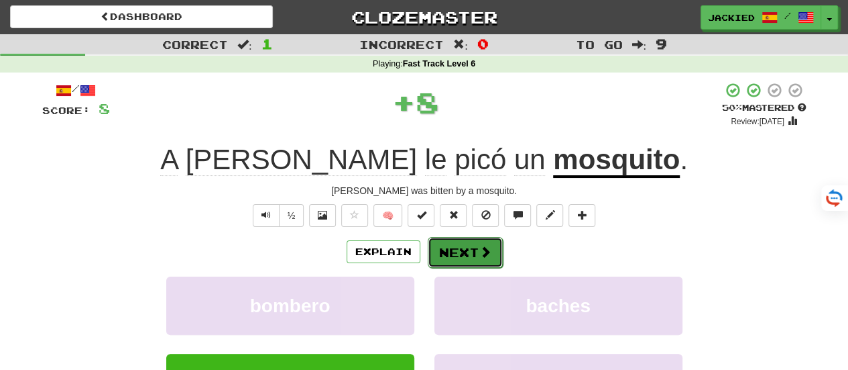
click at [457, 252] on button "Next" at bounding box center [465, 252] width 75 height 31
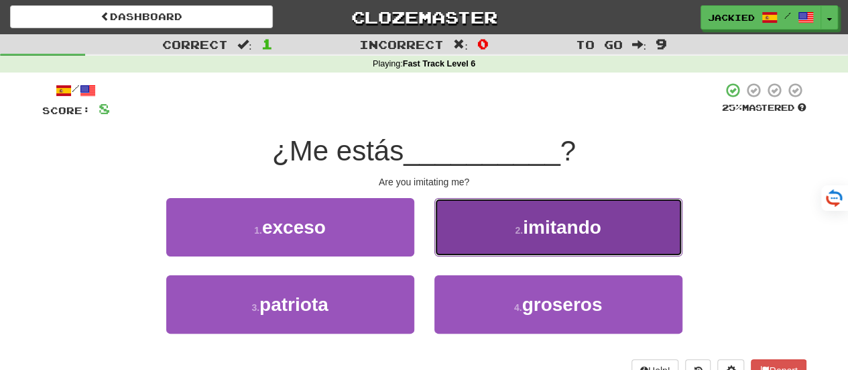
click at [497, 233] on button "2 . imitando" at bounding box center [559, 227] width 248 height 58
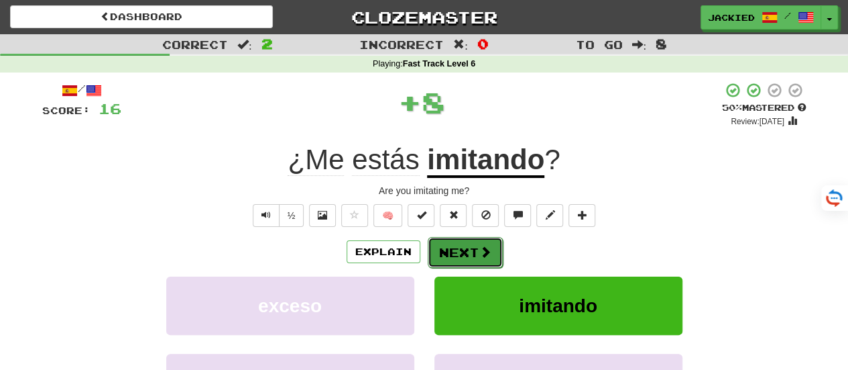
click at [447, 245] on button "Next" at bounding box center [465, 252] width 75 height 31
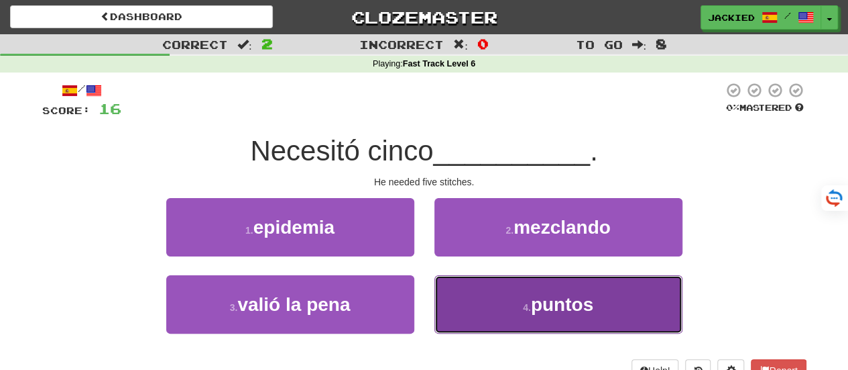
click at [474, 292] on button "4 . puntos" at bounding box center [559, 304] width 248 height 58
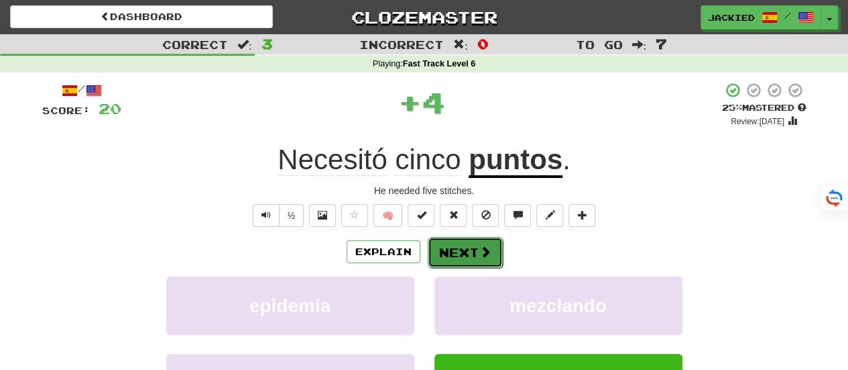
click at [465, 250] on button "Next" at bounding box center [465, 252] width 75 height 31
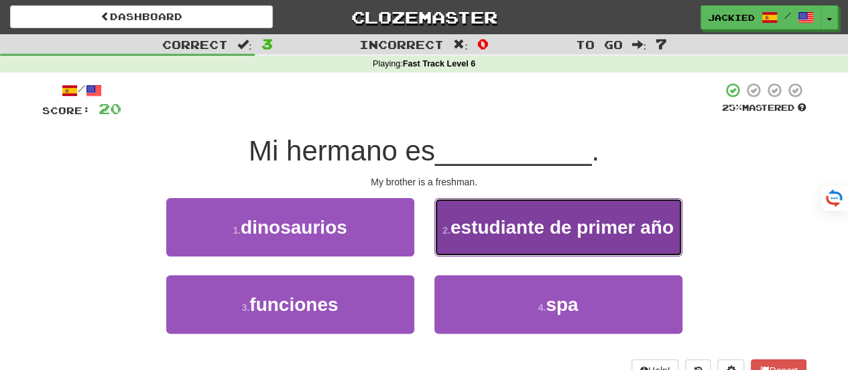
click at [530, 214] on button "2 . estudiante de primer año" at bounding box center [559, 227] width 248 height 58
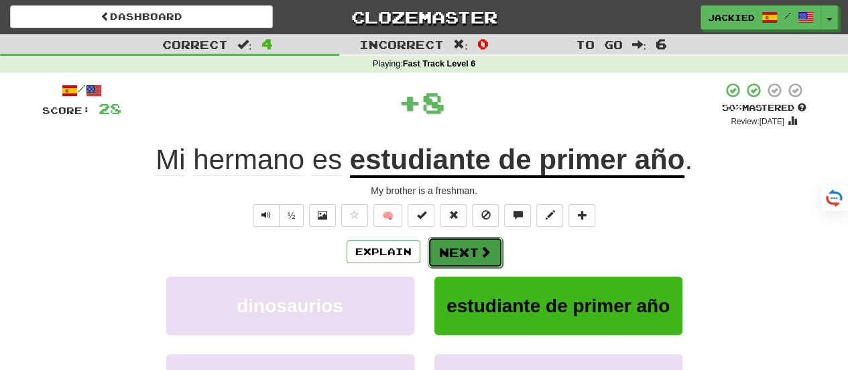
click at [449, 242] on button "Next" at bounding box center [465, 252] width 75 height 31
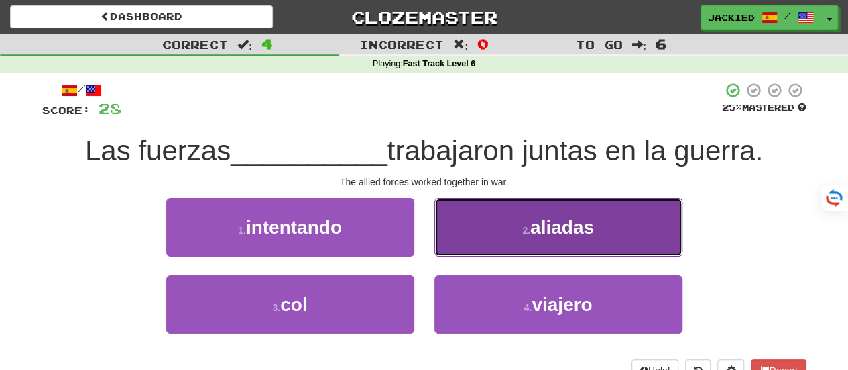
click at [482, 226] on button "2 . aliadas" at bounding box center [559, 227] width 248 height 58
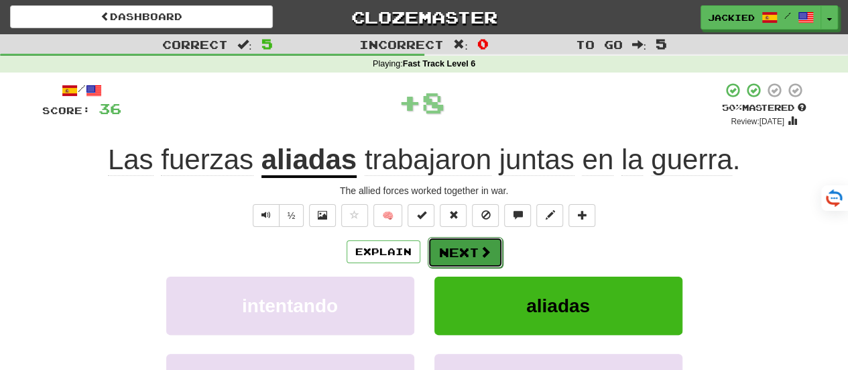
click at [468, 245] on button "Next" at bounding box center [465, 252] width 75 height 31
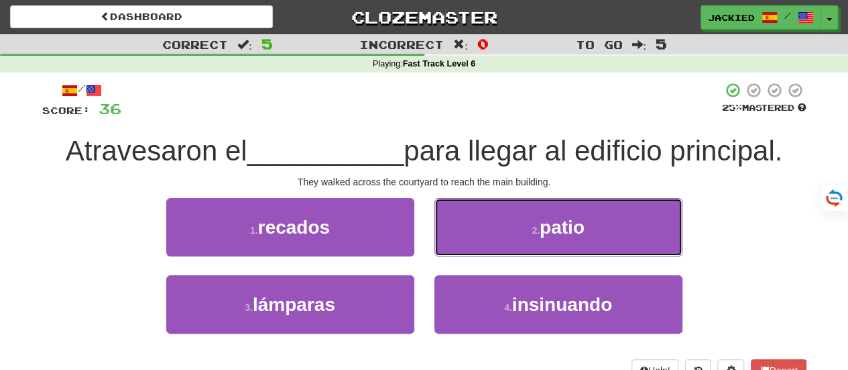
click at [468, 245] on button "2 . patio" at bounding box center [559, 227] width 248 height 58
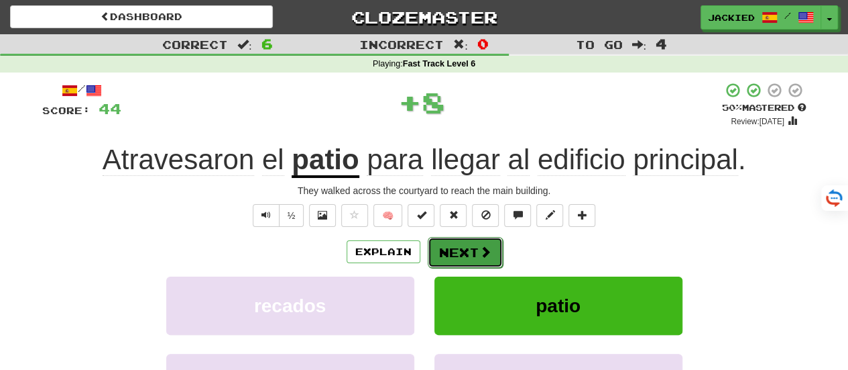
click at [466, 245] on button "Next" at bounding box center [465, 252] width 75 height 31
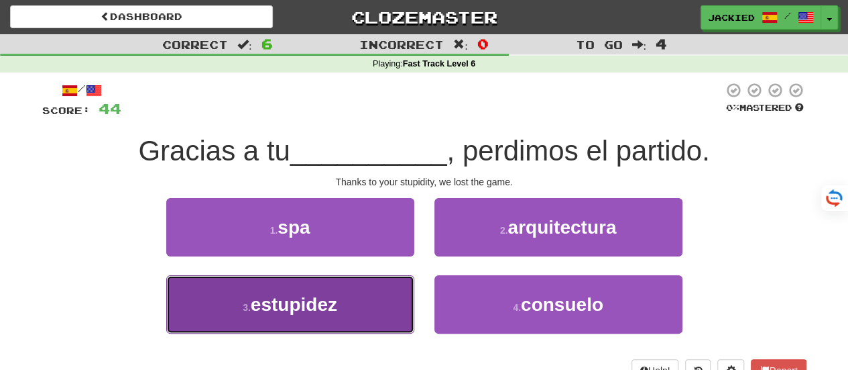
click at [347, 294] on button "3 . estupidez" at bounding box center [290, 304] width 248 height 58
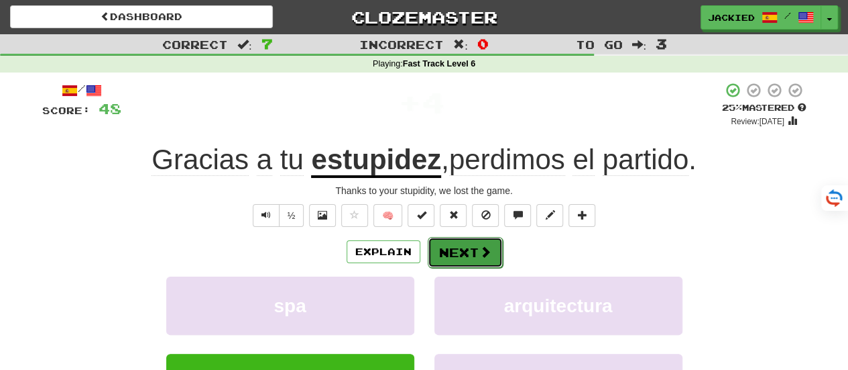
click at [458, 252] on button "Next" at bounding box center [465, 252] width 75 height 31
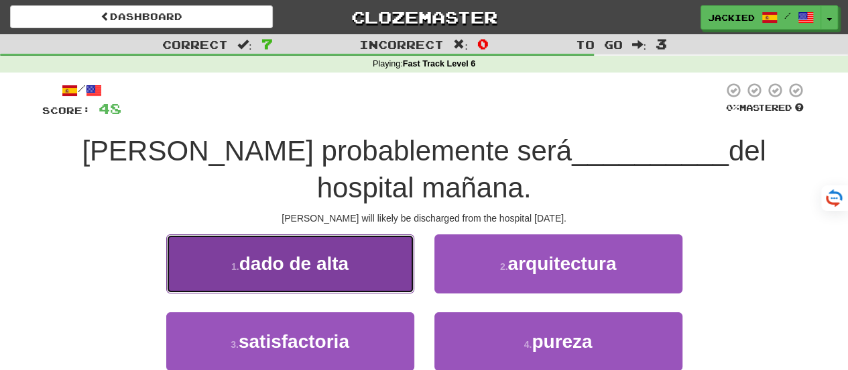
click at [346, 253] on span "dado de alta" at bounding box center [293, 263] width 109 height 21
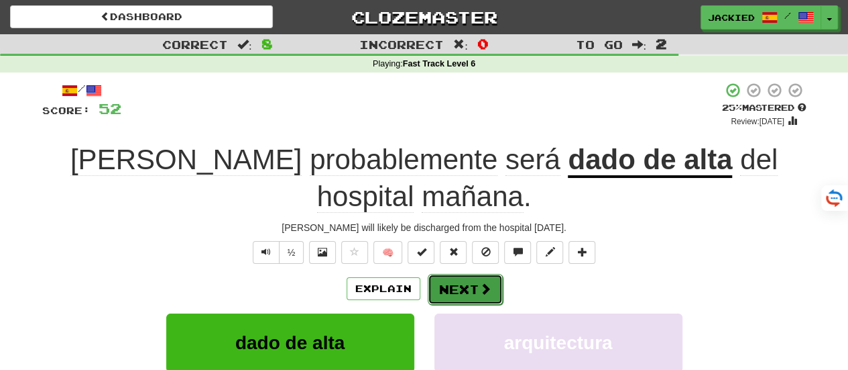
click at [456, 274] on button "Next" at bounding box center [465, 289] width 75 height 31
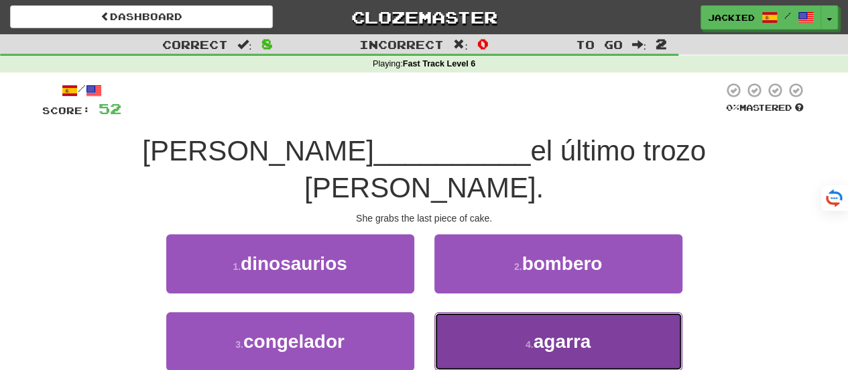
click at [495, 312] on button "4 . agarra" at bounding box center [559, 341] width 248 height 58
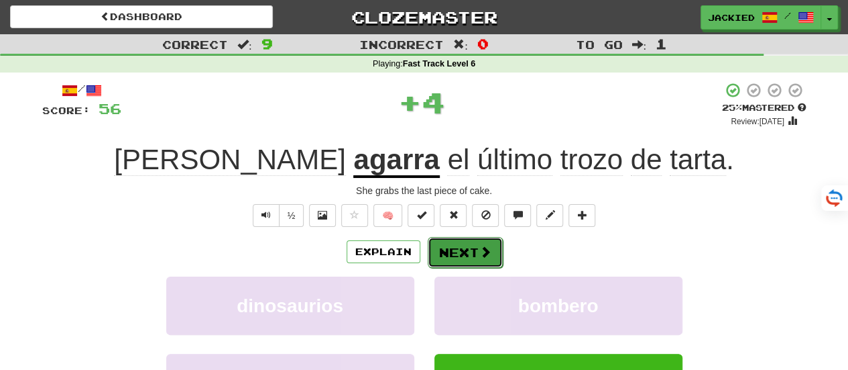
click at [451, 249] on button "Next" at bounding box center [465, 252] width 75 height 31
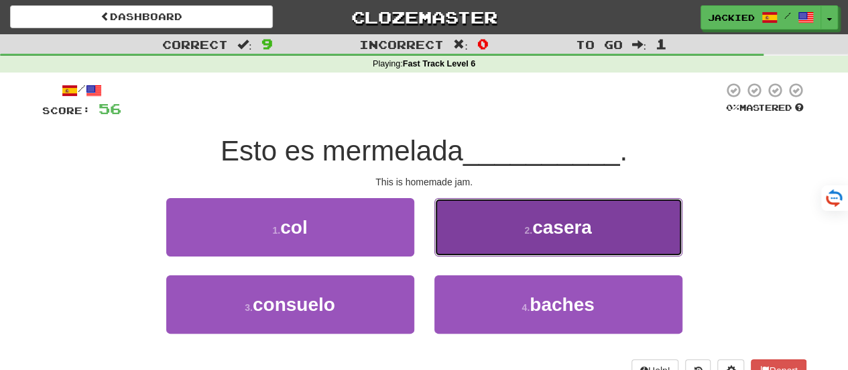
click at [513, 226] on button "2 . casera" at bounding box center [559, 227] width 248 height 58
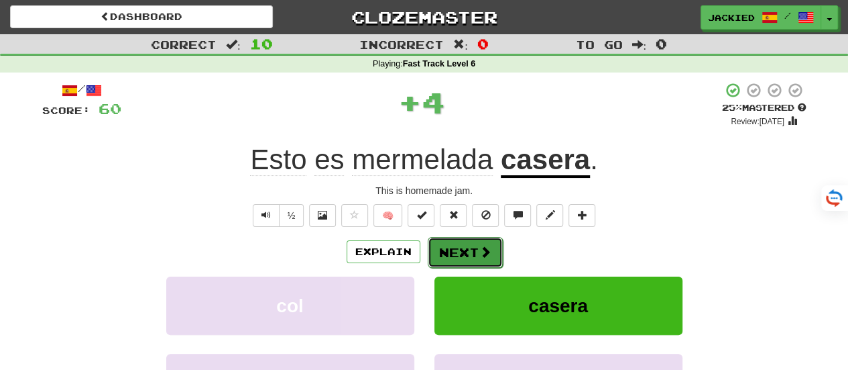
click at [452, 247] on button "Next" at bounding box center [465, 252] width 75 height 31
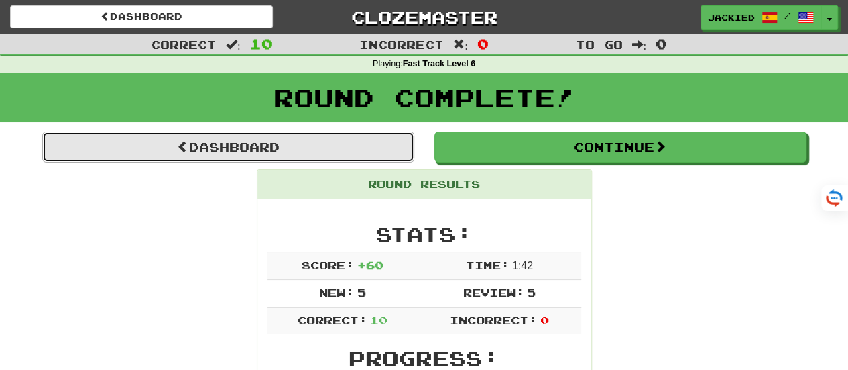
click at [220, 136] on link "Dashboard" at bounding box center [228, 146] width 372 height 31
